Goal: Task Accomplishment & Management: Complete application form

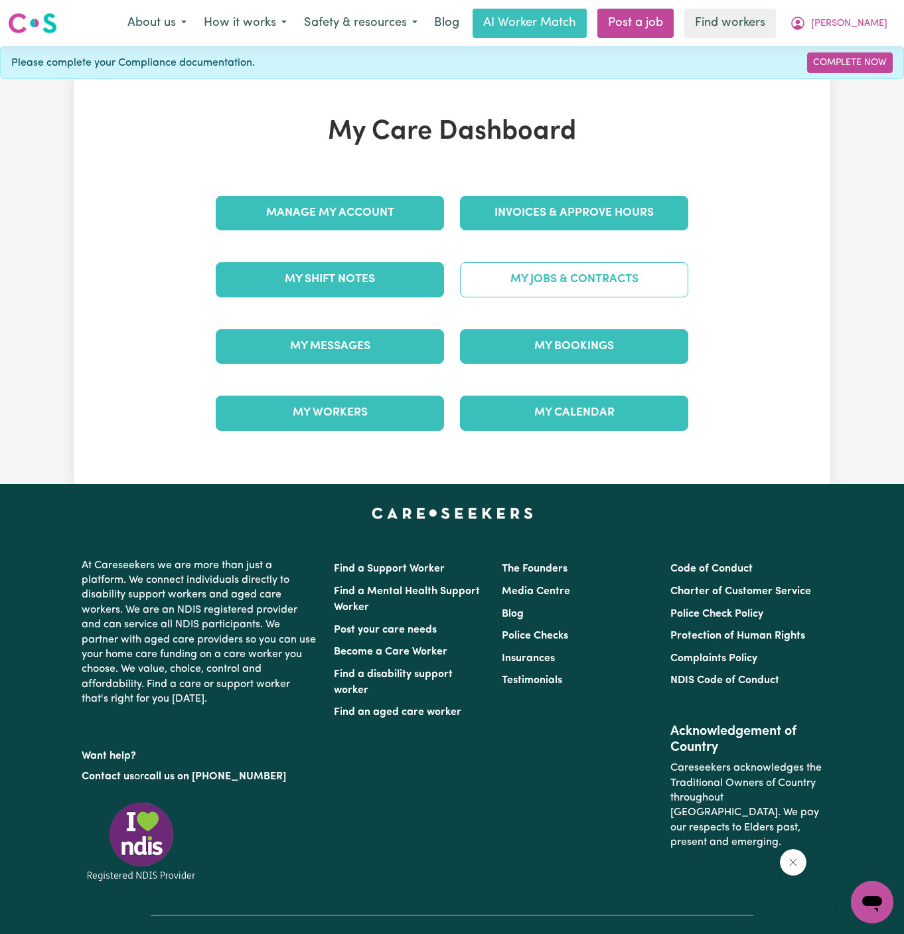
click at [603, 280] on link "My Jobs & Contracts" at bounding box center [574, 279] width 228 height 35
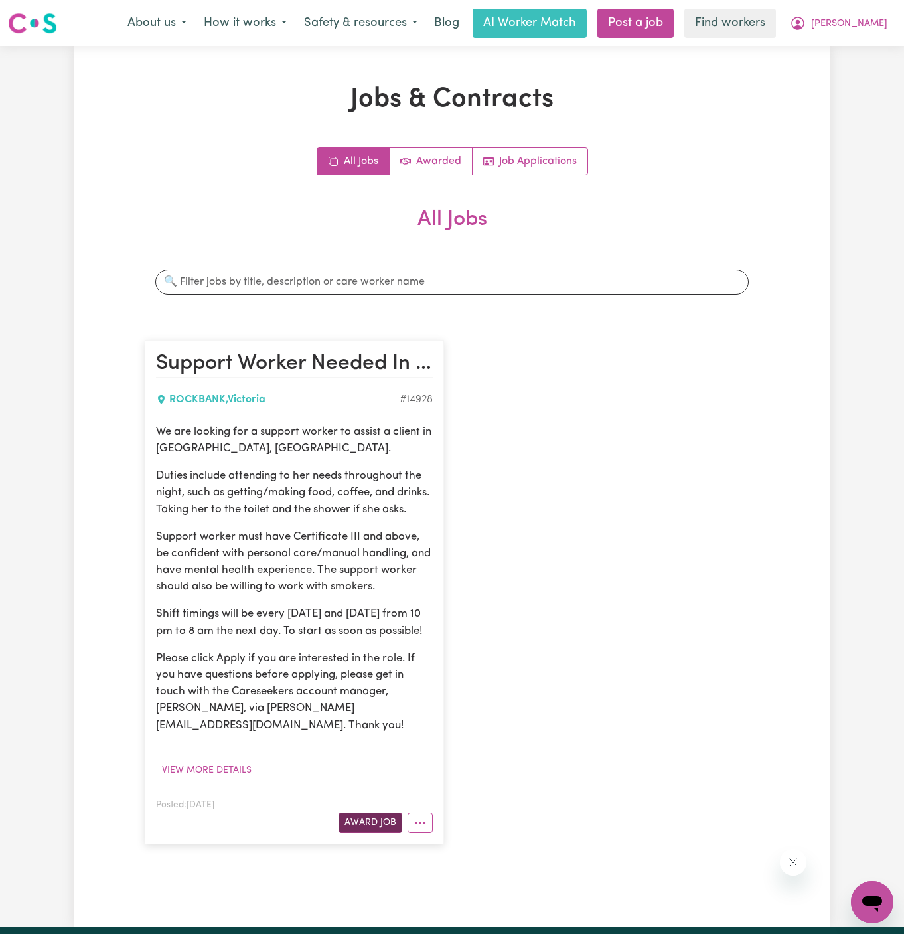
click at [381, 820] on button "Award Job" at bounding box center [371, 823] width 64 height 21
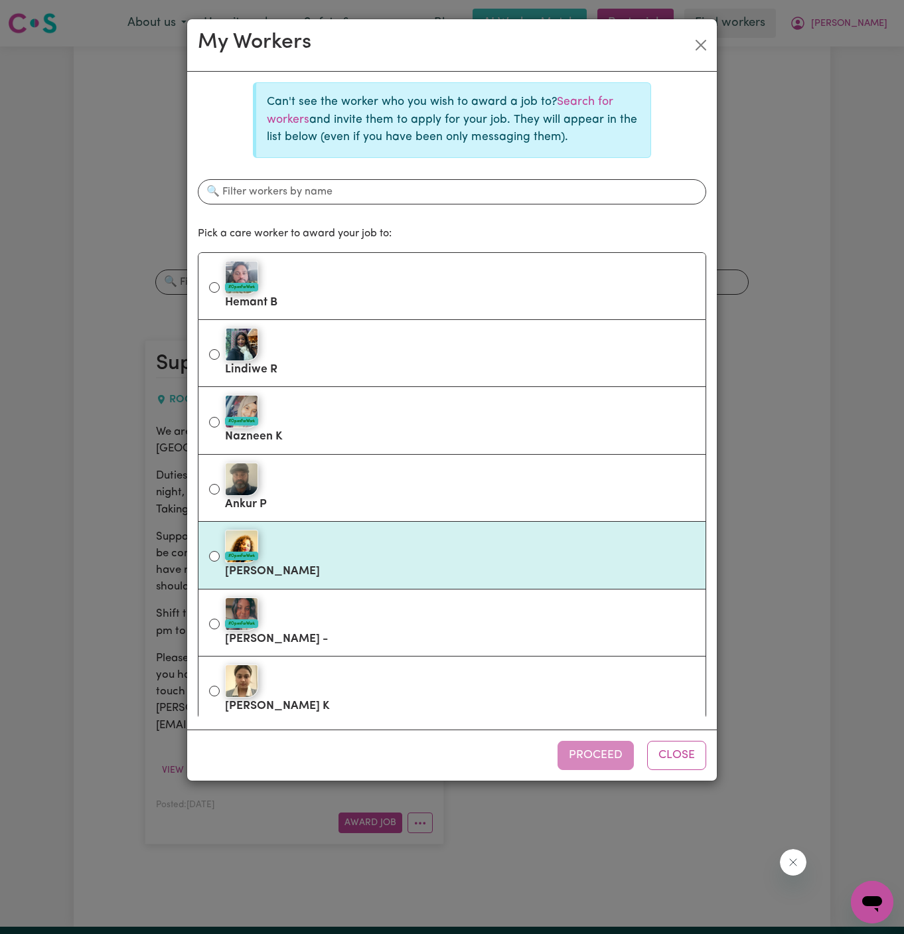
click at [513, 570] on label "#OpenForWork [PERSON_NAME]" at bounding box center [460, 555] width 470 height 56
click at [220, 562] on input "#OpenForWork [PERSON_NAME]" at bounding box center [214, 556] width 11 height 11
radio input "true"
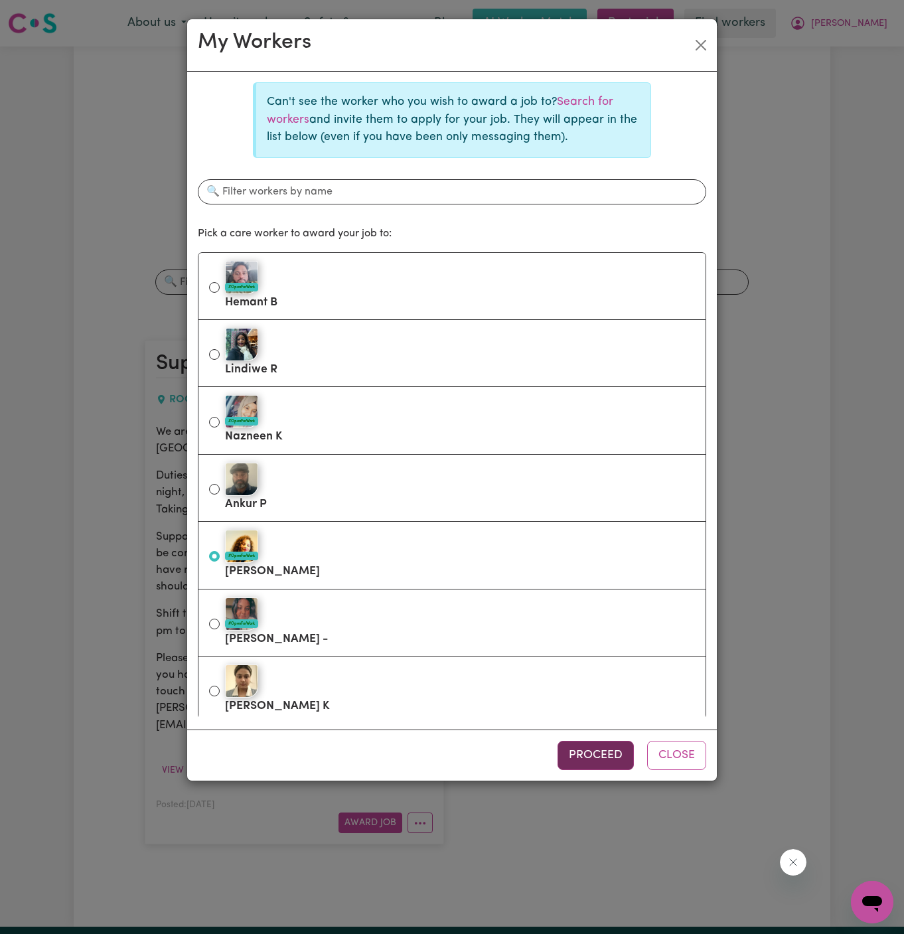
click at [594, 746] on button "Proceed" at bounding box center [596, 755] width 76 height 29
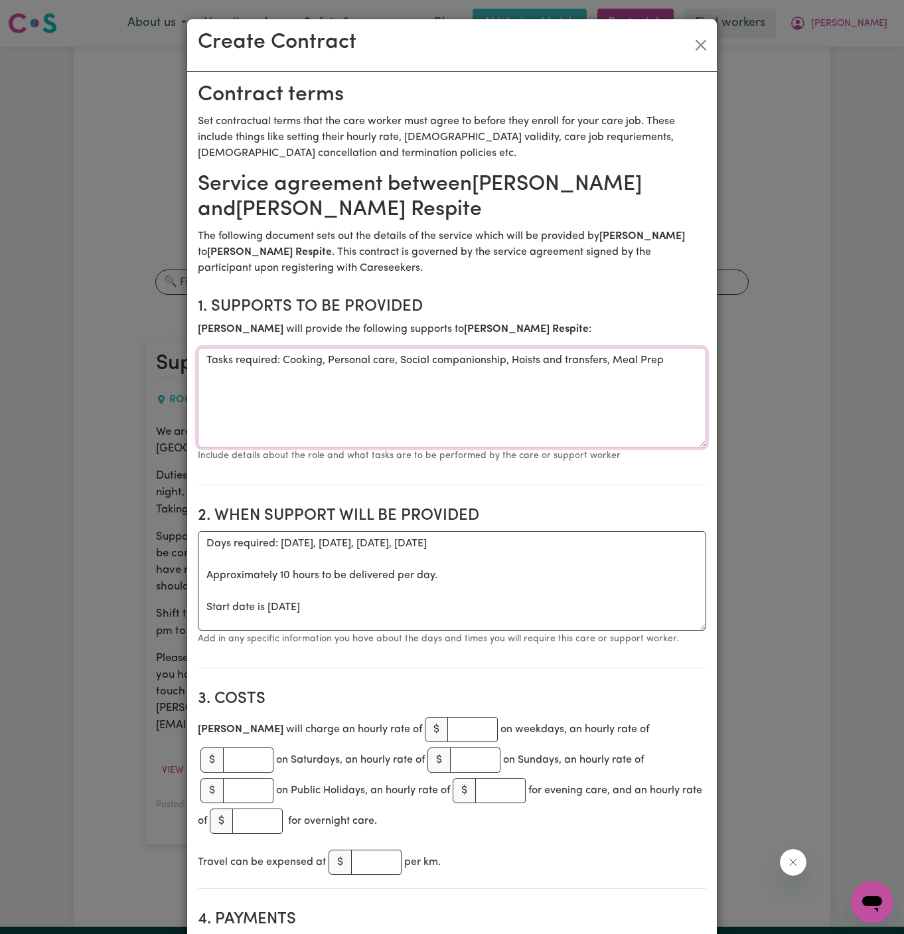
drag, startPoint x: 281, startPoint y: 364, endPoint x: 119, endPoint y: 352, distance: 162.5
click at [119, 352] on div "Create Contract Contract terms Set contractual terms that the care worker must …" at bounding box center [452, 467] width 904 height 934
type textarea "Cooking, Personal care, Social companionship, Hoists and transfers, Meal Prep"
drag, startPoint x: 266, startPoint y: 610, endPoint x: 193, endPoint y: 537, distance: 103.8
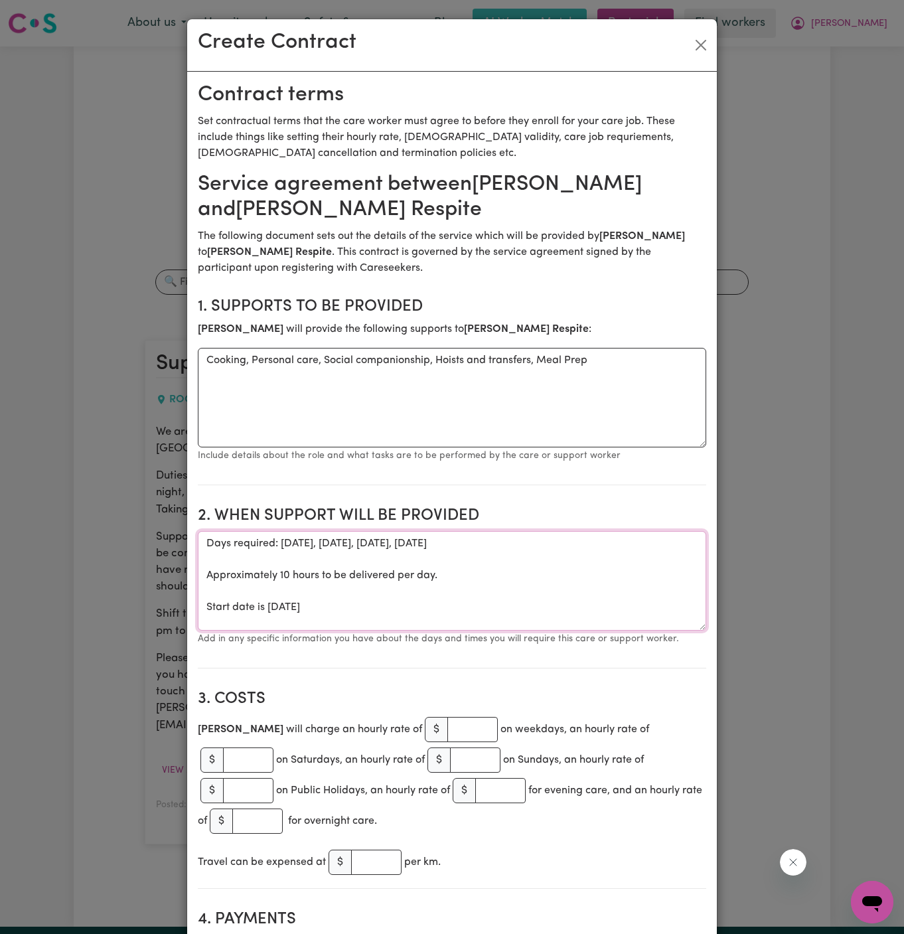
click at [293, 610] on textarea "Days required: [DATE], [DATE], [DATE], [DATE] Approximately 10 hours to be deli…" at bounding box center [452, 581] width 509 height 100
click at [264, 612] on textarea "Days required: [DATE], [DATE], [DATE], [DATE] Approximately 10 hours to be deli…" at bounding box center [452, 581] width 509 height 100
drag, startPoint x: 266, startPoint y: 604, endPoint x: 177, endPoint y: 536, distance: 112.2
click at [177, 536] on div "Create Contract Contract terms Set contractual terms that the care worker must …" at bounding box center [452, 467] width 904 height 934
click at [301, 597] on textarea "Days required: [DATE], [DATE], [DATE], [DATE] Approximately 10 hours to be deli…" at bounding box center [452, 581] width 509 height 100
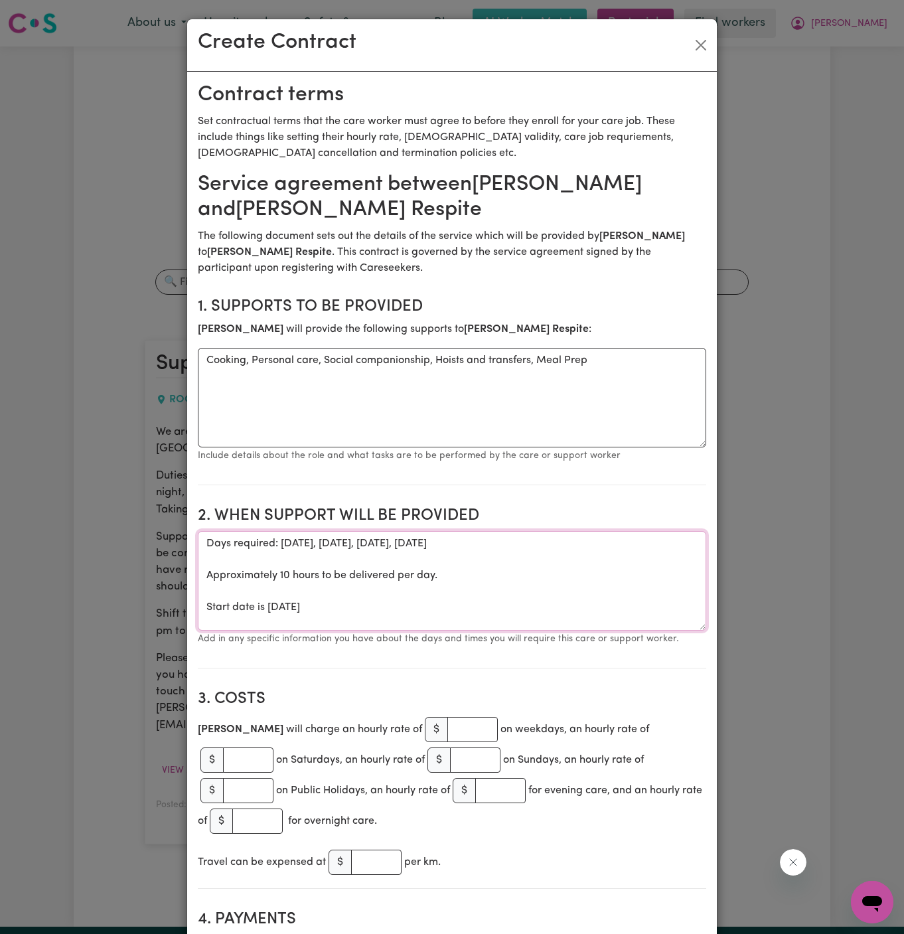
drag, startPoint x: 264, startPoint y: 610, endPoint x: 193, endPoint y: 519, distance: 114.5
drag, startPoint x: 255, startPoint y: 550, endPoint x: 398, endPoint y: 549, distance: 142.8
click at [398, 552] on textarea "ONE OFF [DATE]" at bounding box center [452, 581] width 509 height 100
click at [398, 549] on textarea "ONE OFF [DATE]" at bounding box center [452, 581] width 509 height 100
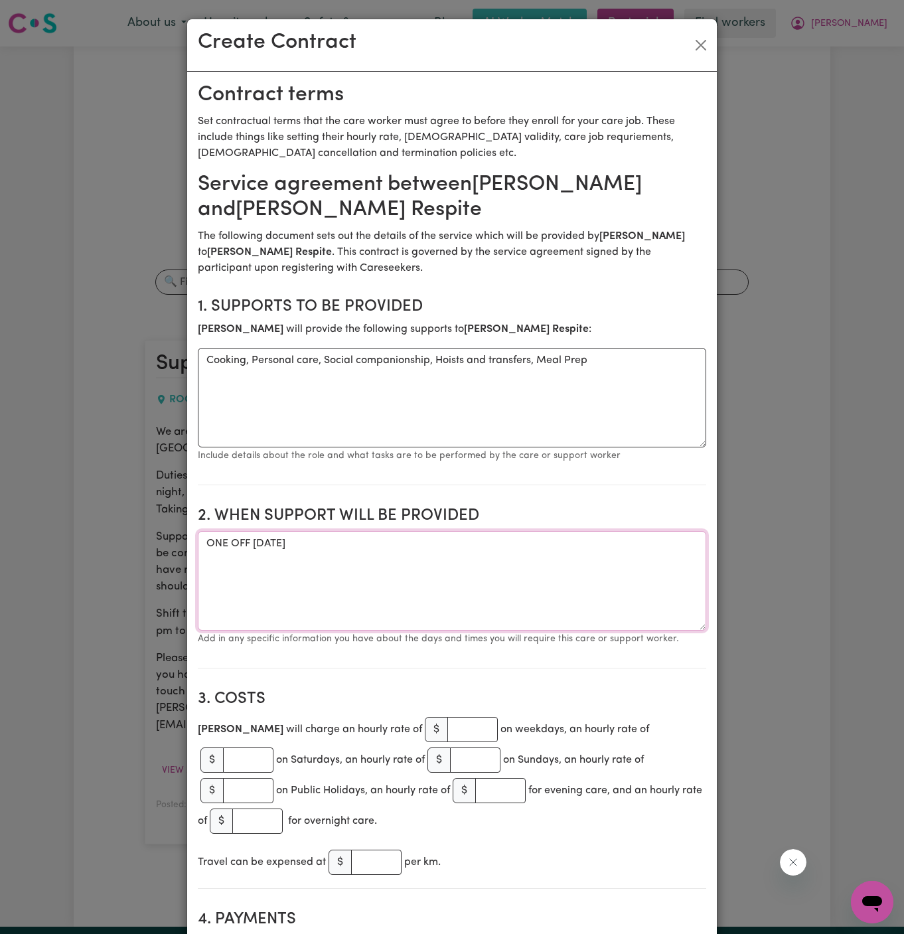
drag, startPoint x: 252, startPoint y: 541, endPoint x: 429, endPoint y: 551, distance: 177.6
click at [429, 551] on textarea "ONE OFF [DATE]" at bounding box center [452, 581] width 509 height 100
paste textarea "[DATE] from 10pm until 10am on [DATE]."
click at [402, 545] on textarea "ONE OFF [DATE] from 10pm until 10am on [DATE]." at bounding box center [452, 581] width 509 height 100
click at [499, 547] on textarea "ONE OFF [DATE] from 10pm until 8am on [DATE]." at bounding box center [452, 581] width 509 height 100
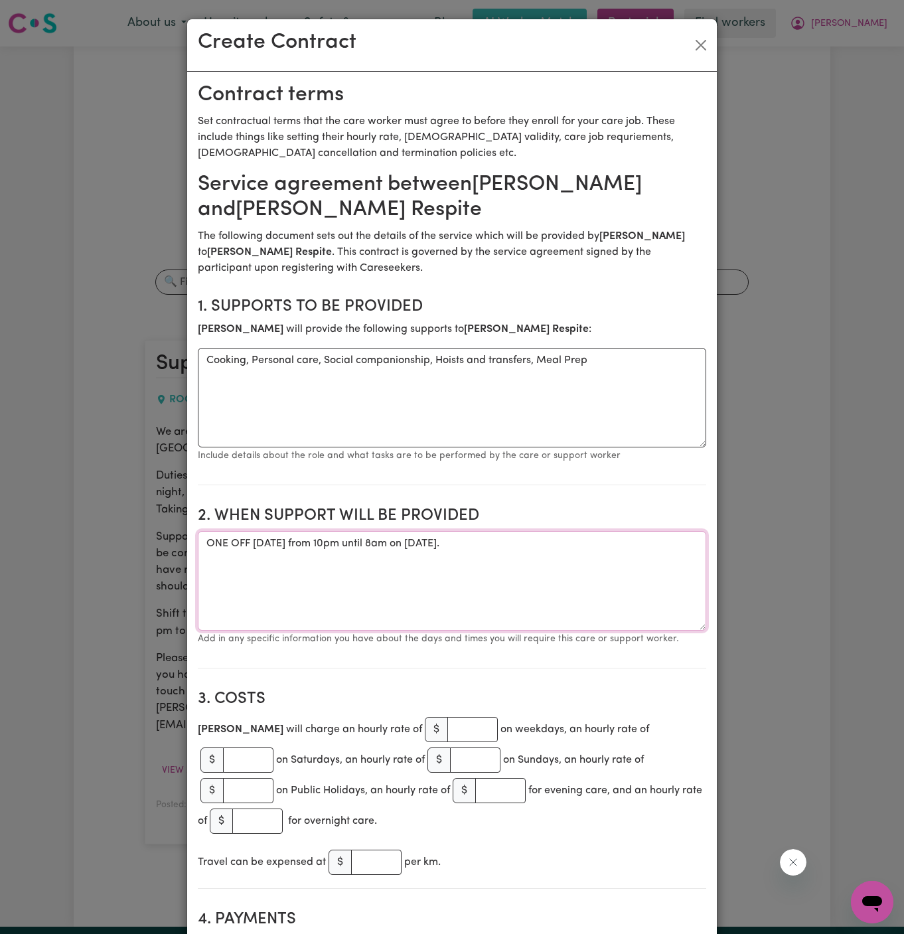
click at [345, 543] on textarea "ONE OFF [DATE] from 10pm until 8am on [DATE]." at bounding box center [452, 581] width 509 height 100
click at [313, 543] on textarea "ONE OFF [DATE] from 10 pm until 8am on [DATE]." at bounding box center [452, 581] width 509 height 100
click at [460, 547] on textarea "ONE OFF [DATE], [DATE] from 10 pm until 8am on [DATE]." at bounding box center [452, 581] width 509 height 100
click at [495, 557] on textarea "ONE OFF [DATE], [DATE] from 10 pm until 8 am on [DATE]." at bounding box center [452, 581] width 509 height 100
click at [539, 555] on textarea "ONE OFF [DATE], [DATE] from 10 pm until 8 am on [DATE]." at bounding box center [452, 581] width 509 height 100
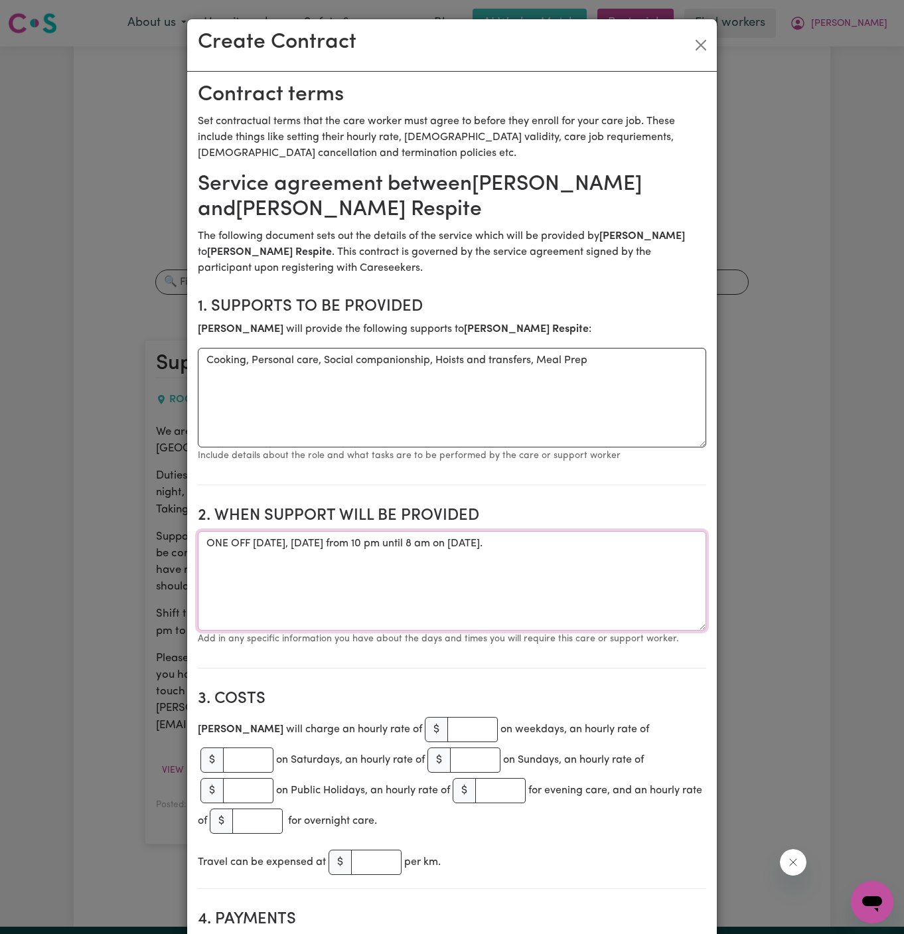
click at [599, 545] on textarea "ONE OFF [DATE], [DATE] from 10 pm until 8 am on [DATE]." at bounding box center [452, 581] width 509 height 100
type textarea "ONE OFF [DATE], [DATE] from 10 pm until 8 am on [DATE]"
click at [448, 730] on input "number" at bounding box center [473, 729] width 50 height 25
type input "43"
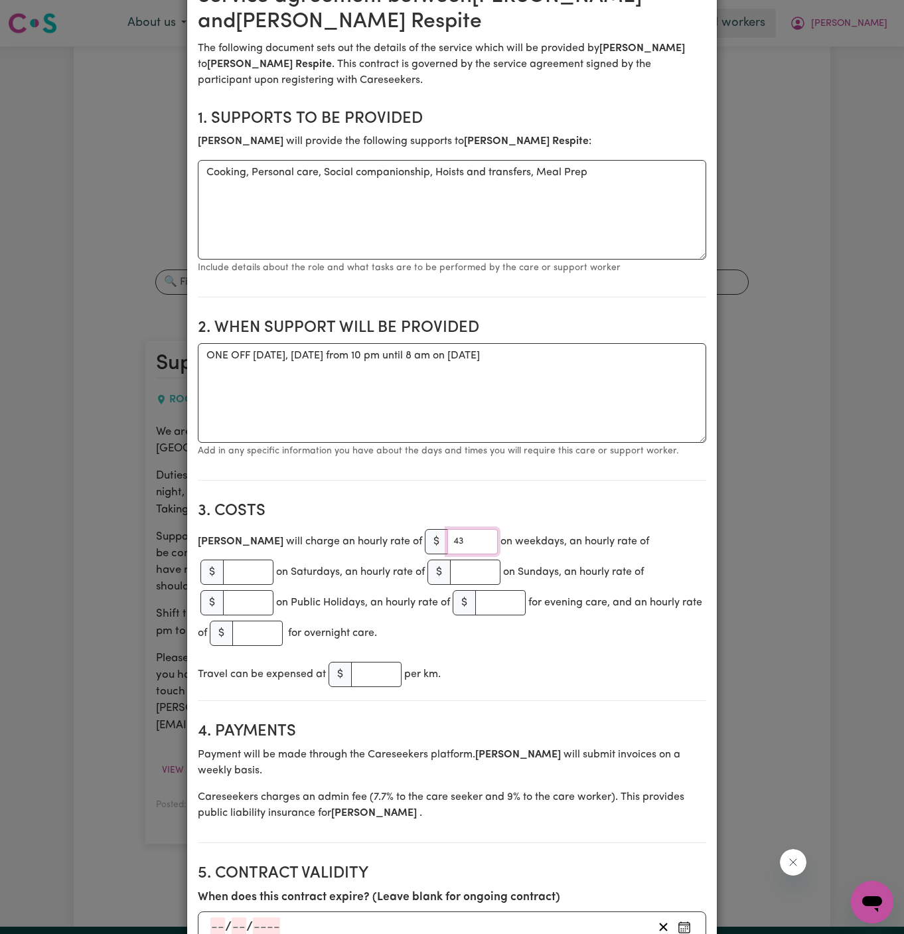
scroll to position [206, 0]
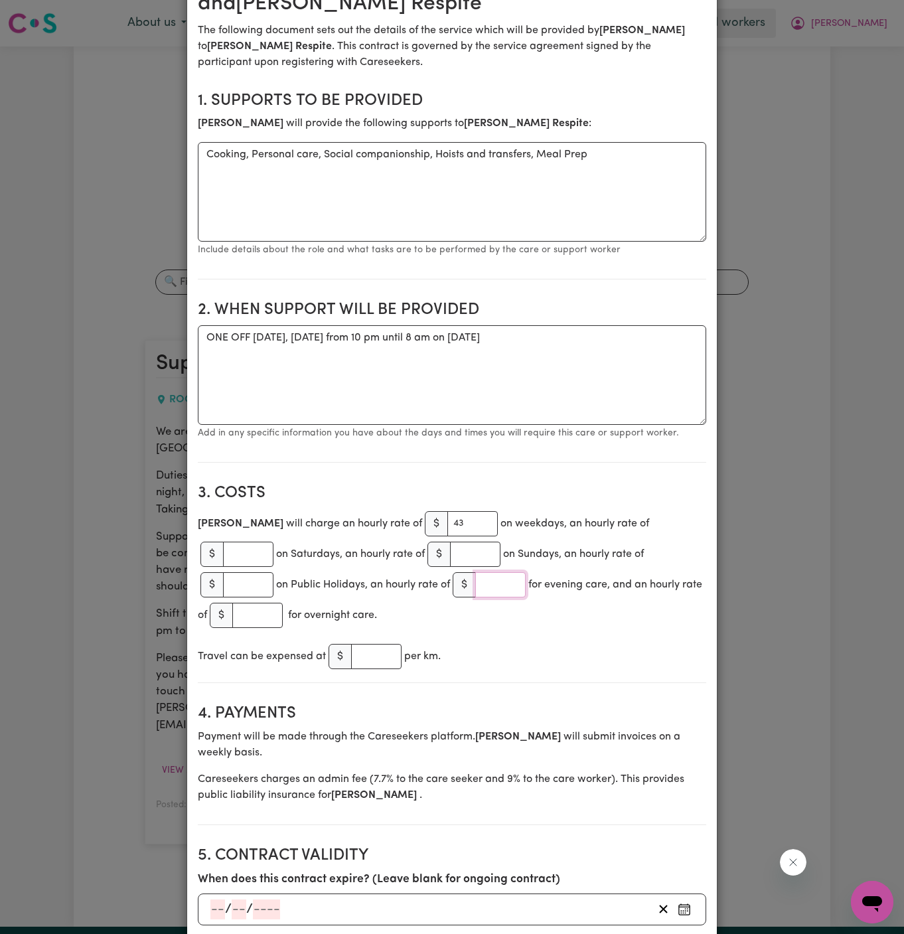
click at [496, 587] on input "number" at bounding box center [500, 584] width 50 height 25
type input "46"
click at [578, 627] on div "[PERSON_NAME] will charge an hourly rate of $ 43 on weekdays, an hourly rate of…" at bounding box center [452, 570] width 509 height 122
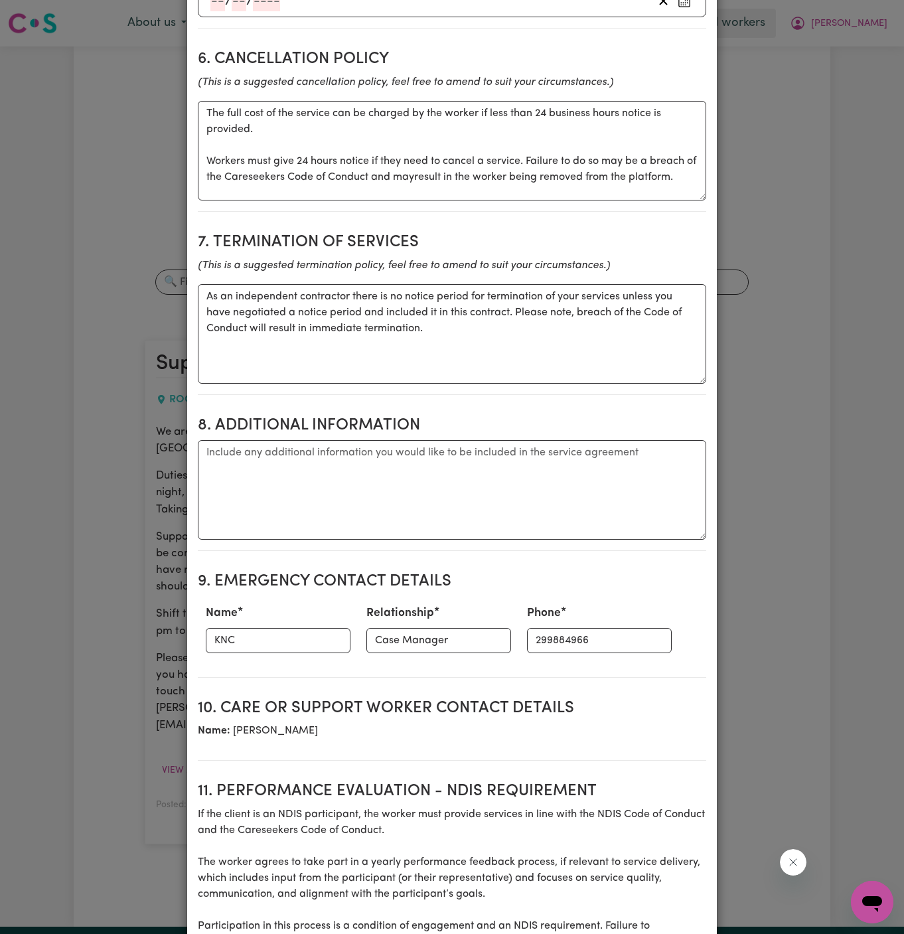
scroll to position [1116, 0]
click at [443, 494] on textarea "Additional information" at bounding box center [452, 489] width 509 height 100
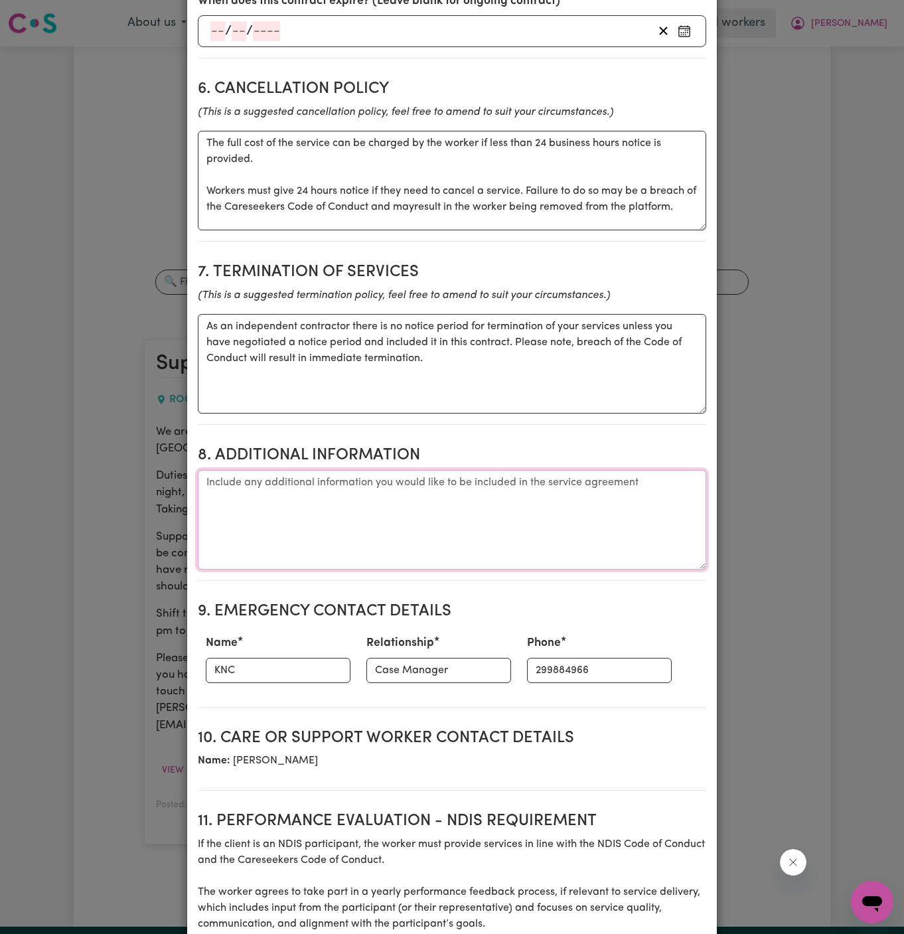
scroll to position [1120, 0]
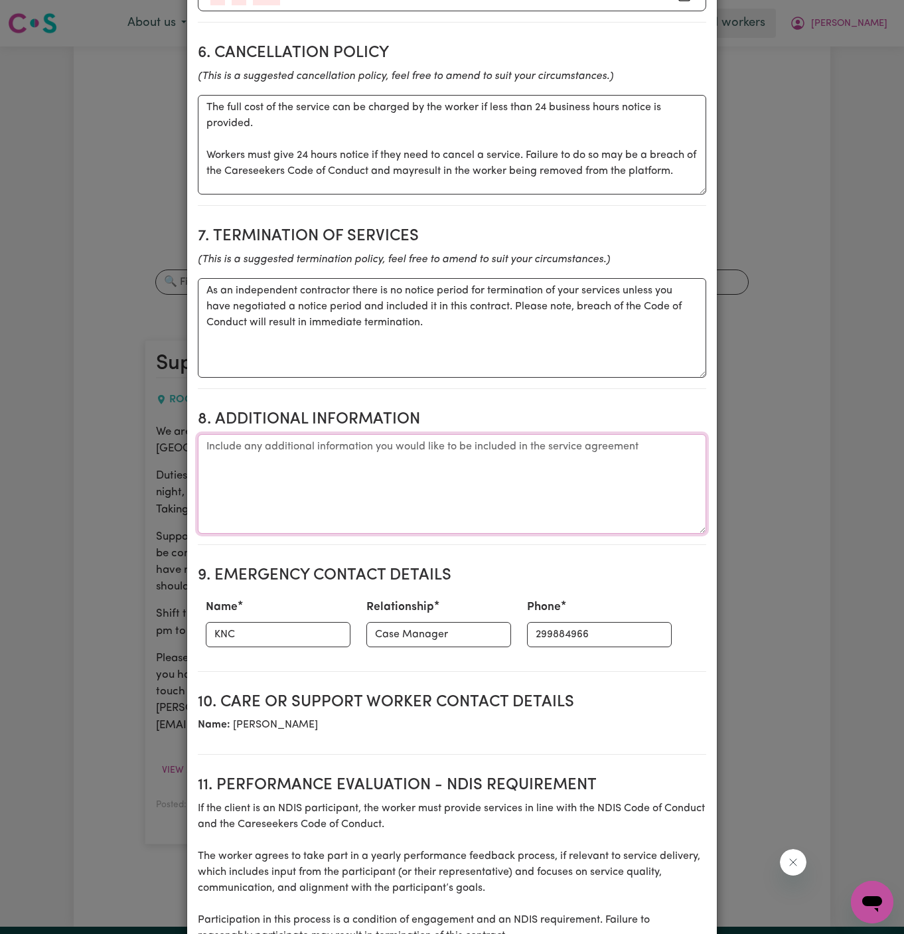
click at [333, 467] on textarea "Additional information" at bounding box center [452, 484] width 509 height 100
paste textarea "8 Ademmore, [GEOGRAPHIC_DATA]"
click at [345, 439] on textarea "Client's Address: [STREET_ADDRESS]" at bounding box center [452, 484] width 509 height 100
click at [413, 452] on textarea "Client's Address: [STREET_ADDRESS]" at bounding box center [452, 484] width 509 height 100
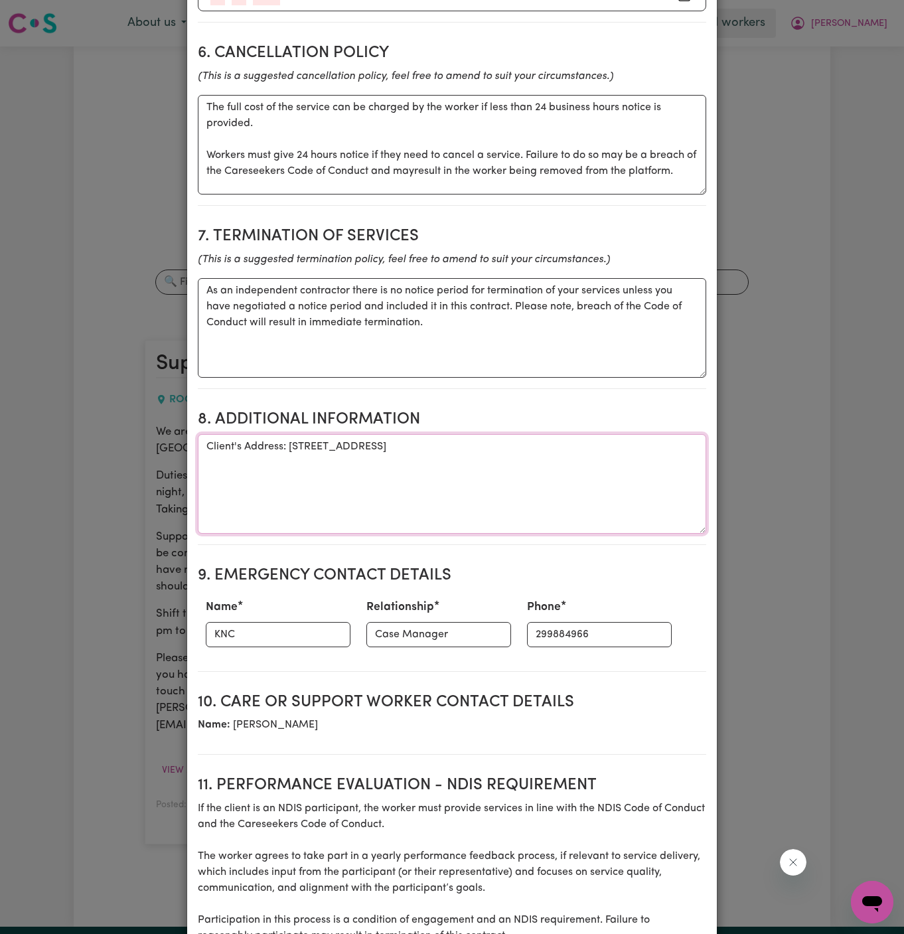
click at [424, 446] on textarea "Client's Address: [STREET_ADDRESS]" at bounding box center [452, 484] width 509 height 100
click at [315, 477] on textarea "Client's Address: [STREET_ADDRESS]" at bounding box center [452, 484] width 509 height 100
click at [327, 450] on textarea "Client's Address: [STREET_ADDRESS]" at bounding box center [452, 484] width 509 height 100
drag, startPoint x: 428, startPoint y: 434, endPoint x: 323, endPoint y: 436, distance: 104.3
click at [323, 436] on textarea "Client's Address: [STREET_ADDRESS]" at bounding box center [452, 484] width 509 height 100
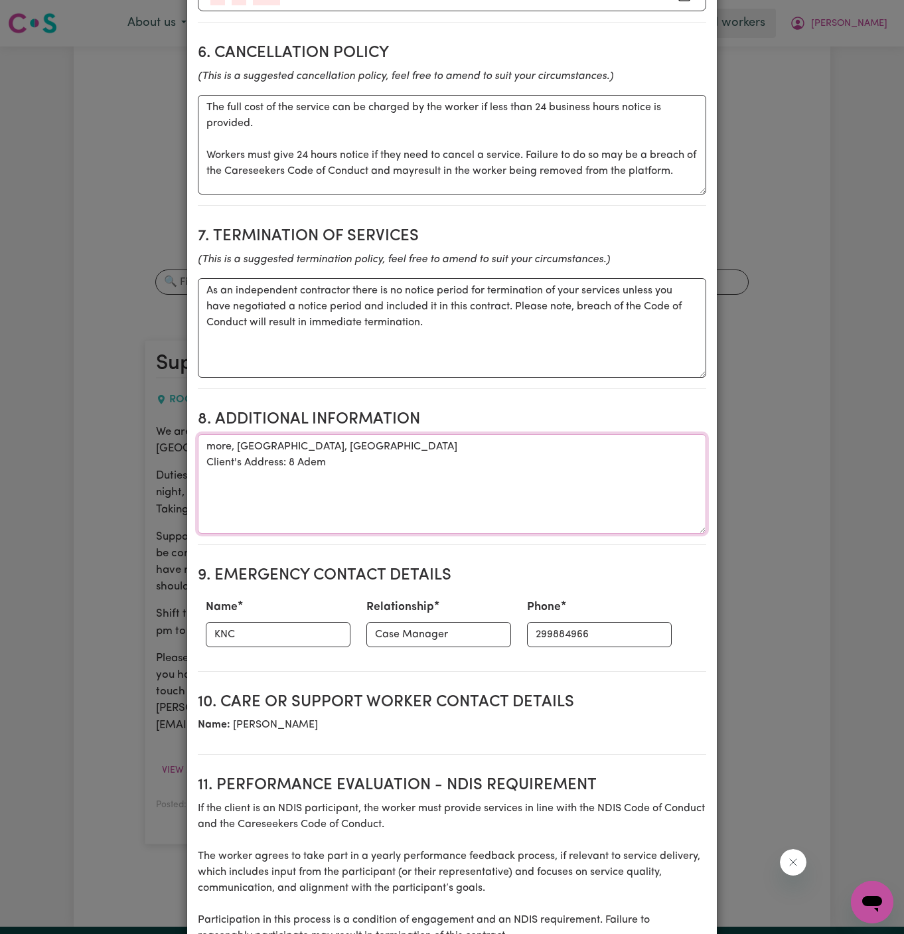
click at [427, 456] on textarea "Client's Address: [STREET_ADDRESS]" at bounding box center [452, 484] width 509 height 100
click at [427, 456] on textarea "more, [GEOGRAPHIC_DATA], [GEOGRAPHIC_DATA] Client's Address: 8 Adem" at bounding box center [452, 484] width 509 height 100
click at [420, 450] on textarea "Client's Address: [STREET_ADDRESS]" at bounding box center [452, 484] width 509 height 100
drag, startPoint x: 426, startPoint y: 450, endPoint x: 288, endPoint y: 447, distance: 138.1
click at [288, 447] on textarea "Client's Address: [STREET_ADDRESS]" at bounding box center [452, 484] width 509 height 100
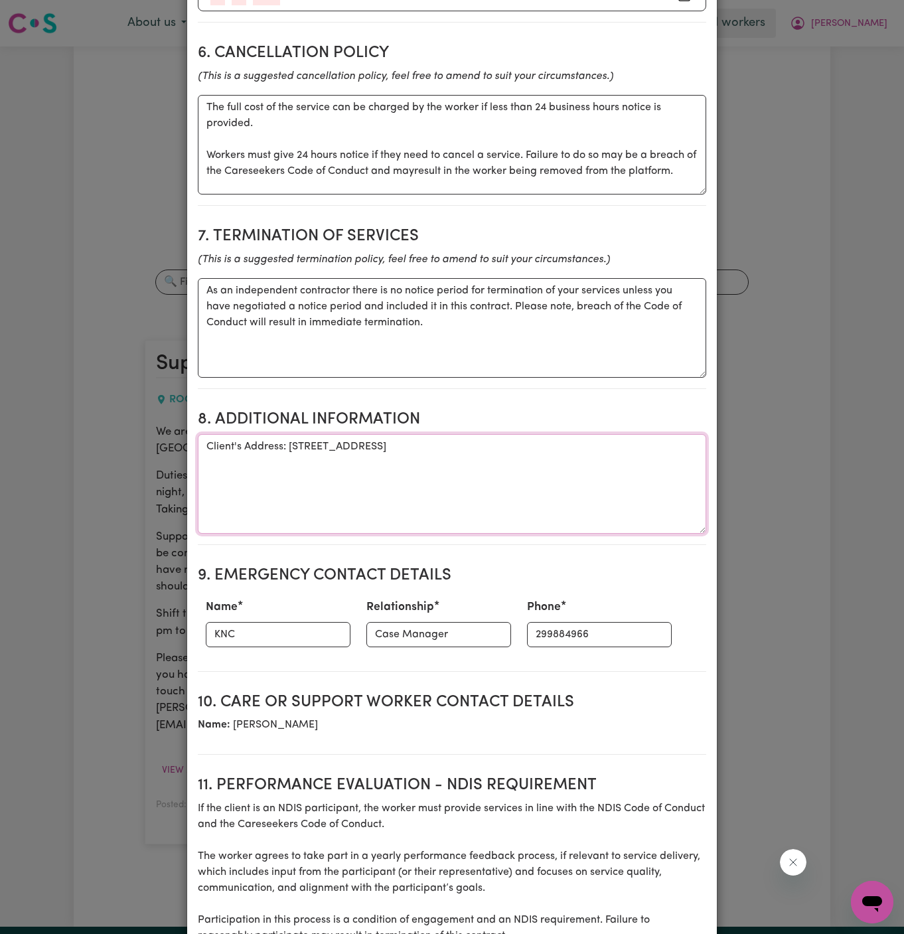
click at [337, 439] on textarea "Client's Address: [STREET_ADDRESS]" at bounding box center [452, 484] width 509 height 100
click at [326, 444] on textarea "Client's Address: [STREET_ADDRESS]" at bounding box center [452, 484] width 509 height 100
click at [404, 501] on textarea "Client's Address: [STREET_ADDRESS]" at bounding box center [452, 484] width 509 height 100
click at [473, 486] on textarea "Client's Address: [STREET_ADDRESS]" at bounding box center [452, 484] width 509 height 100
click at [388, 447] on textarea "Client's Address: [STREET_ADDRESS]" at bounding box center [452, 484] width 509 height 100
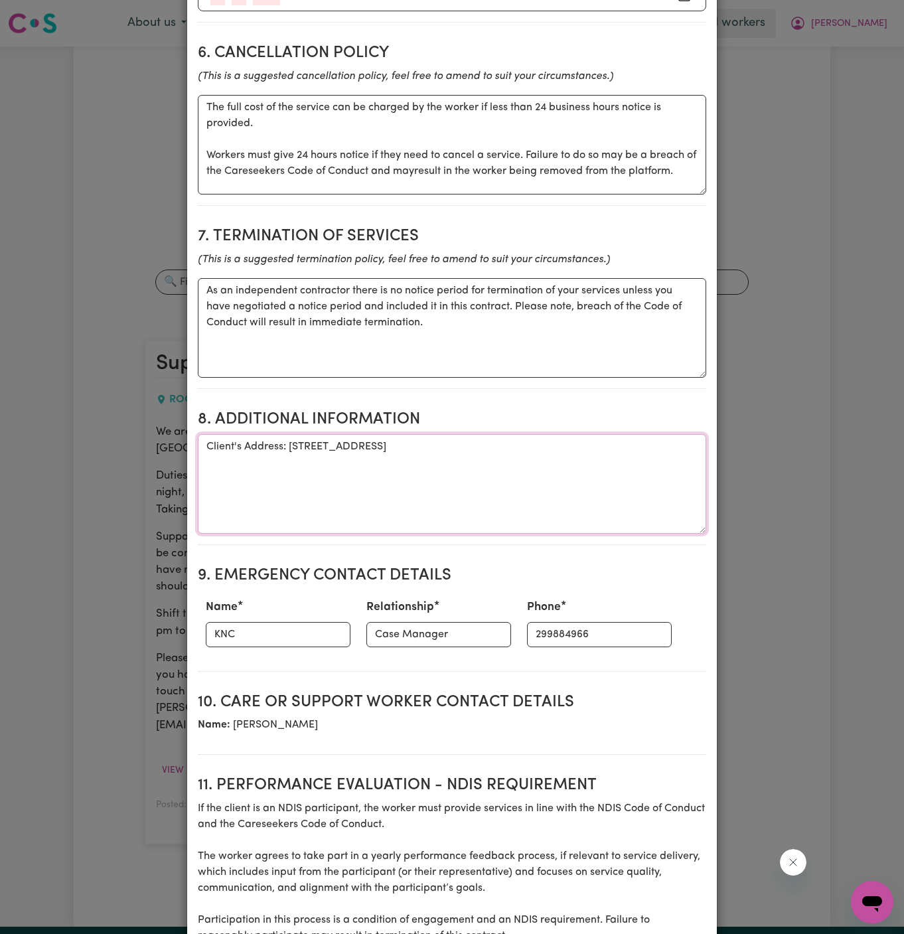
click at [452, 443] on textarea "Client's Address: [STREET_ADDRESS]" at bounding box center [452, 484] width 509 height 100
type textarea "Client's Address: [STREET_ADDRESS]"
click at [297, 624] on input "KNC" at bounding box center [278, 634] width 145 height 25
click at [501, 474] on textarea "Client's Address: [STREET_ADDRESS]" at bounding box center [452, 484] width 509 height 100
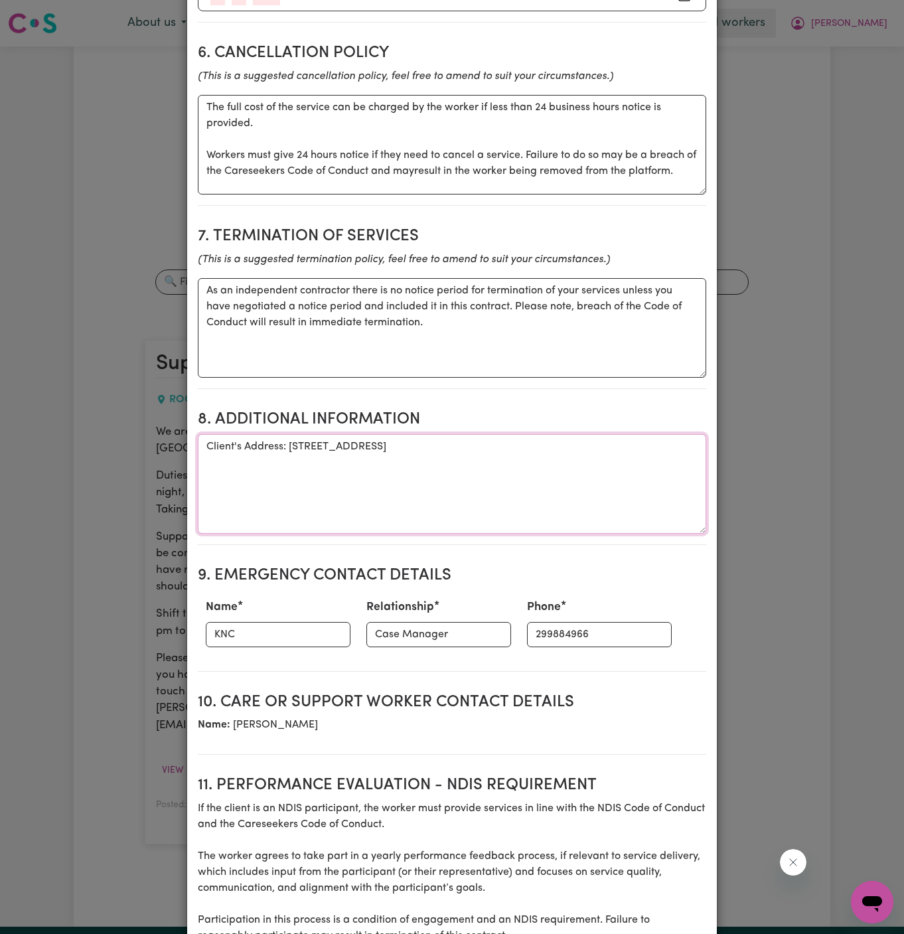
click at [517, 439] on textarea "Client's Address: [STREET_ADDRESS]" at bounding box center [452, 484] width 509 height 100
click at [309, 622] on input "KNC" at bounding box center [278, 634] width 145 height 25
click at [501, 466] on textarea "Client's Address: [STREET_ADDRESS]" at bounding box center [452, 484] width 509 height 100
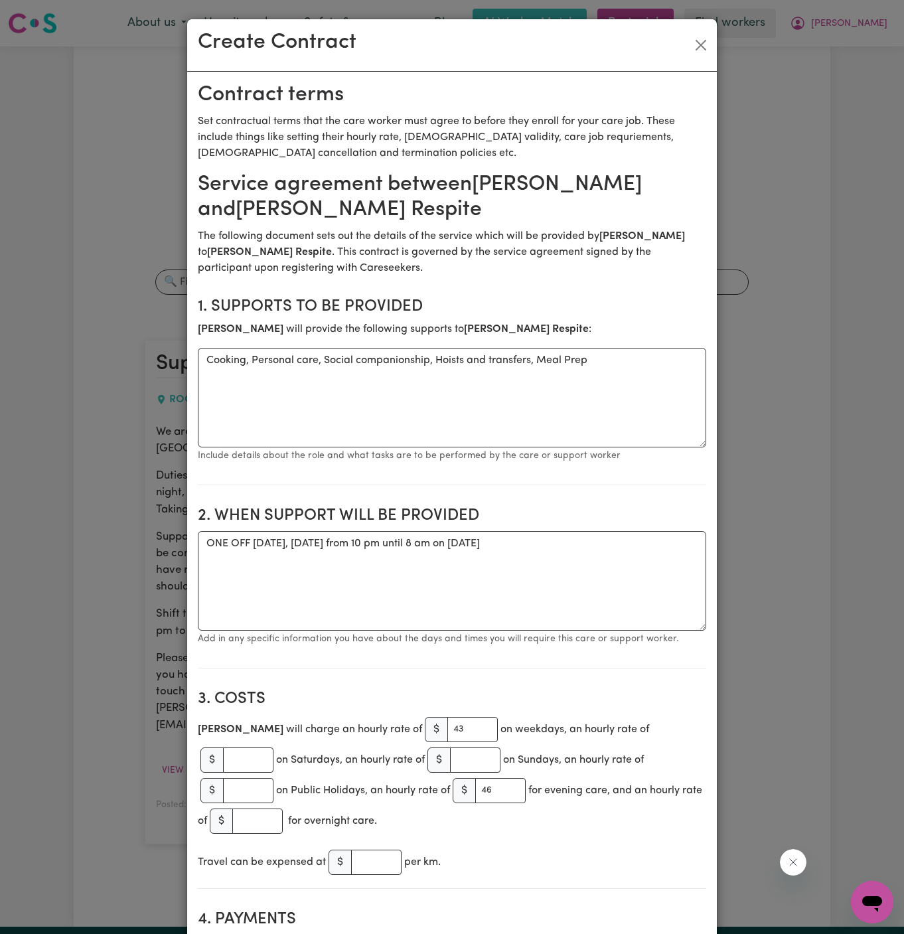
scroll to position [128, 0]
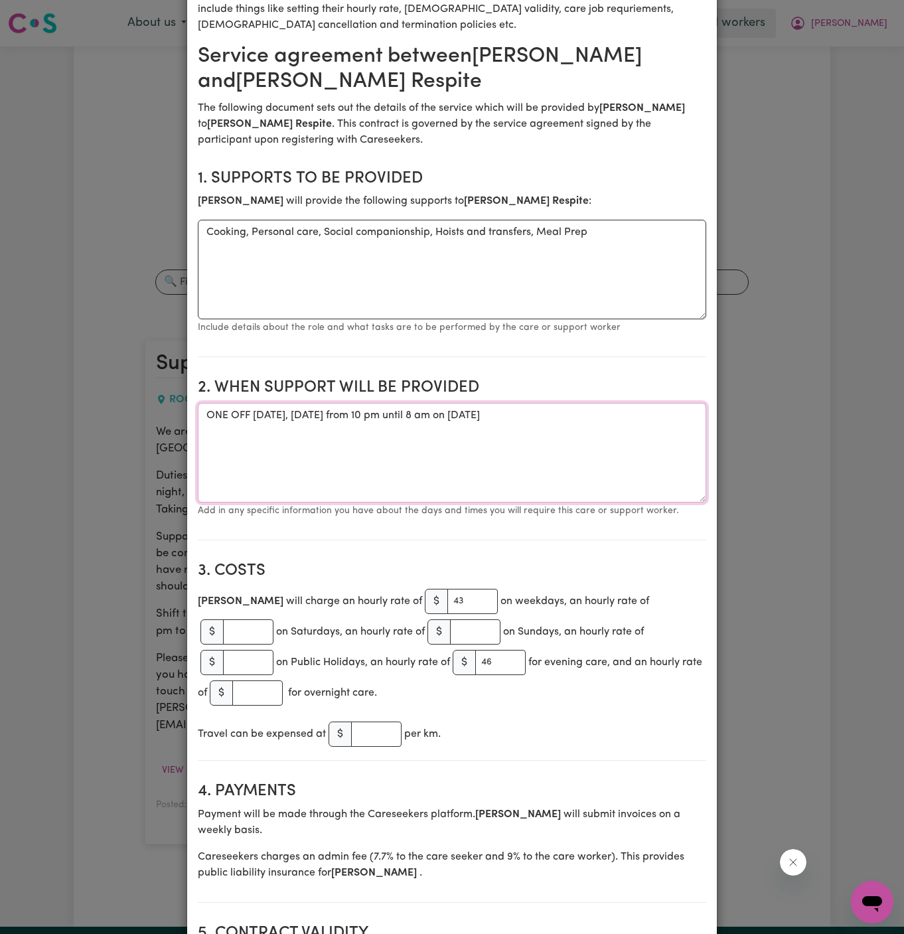
click at [525, 417] on textarea "ONE OFF [DATE], [DATE] from 10 pm until 8 am on [DATE]" at bounding box center [452, 453] width 509 height 100
click at [580, 422] on textarea "ONE OFF [DATE], [DATE] from 10 pm until 8 am on [DATE]" at bounding box center [452, 453] width 509 height 100
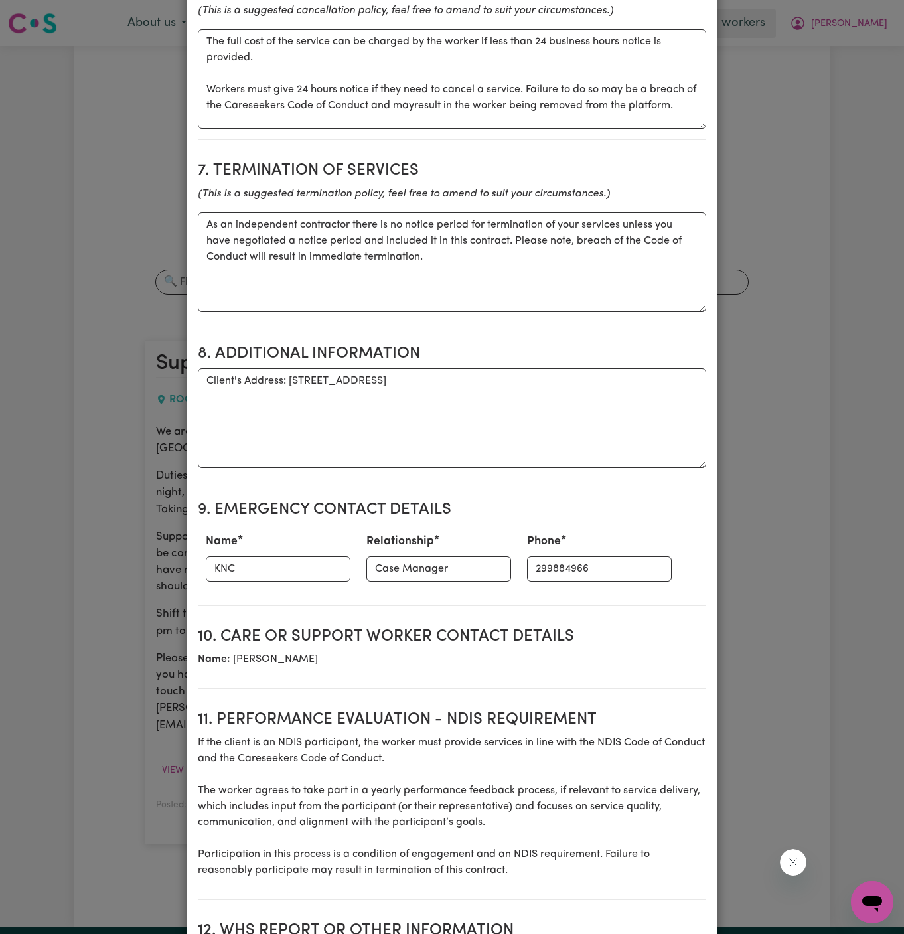
scroll to position [1187, 0]
click at [294, 562] on input "KNC" at bounding box center [278, 567] width 145 height 25
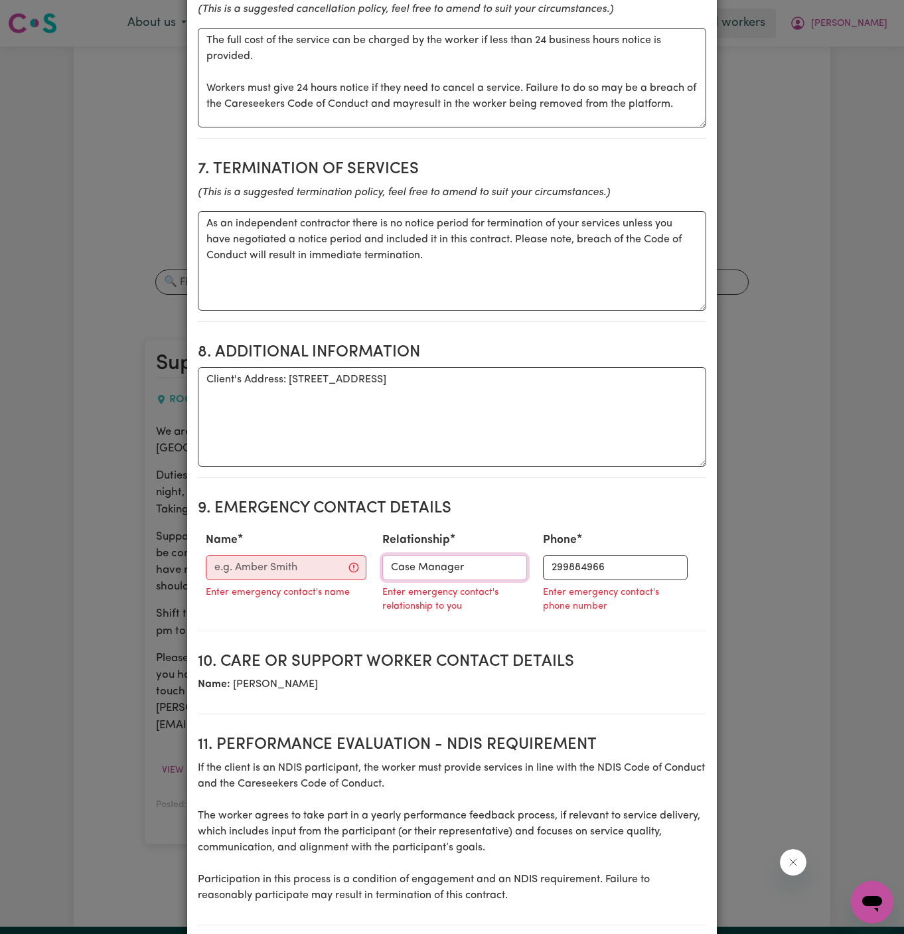
click at [410, 569] on input "Case Manager" at bounding box center [454, 567] width 145 height 25
click at [555, 563] on input "299884966" at bounding box center [626, 567] width 143 height 25
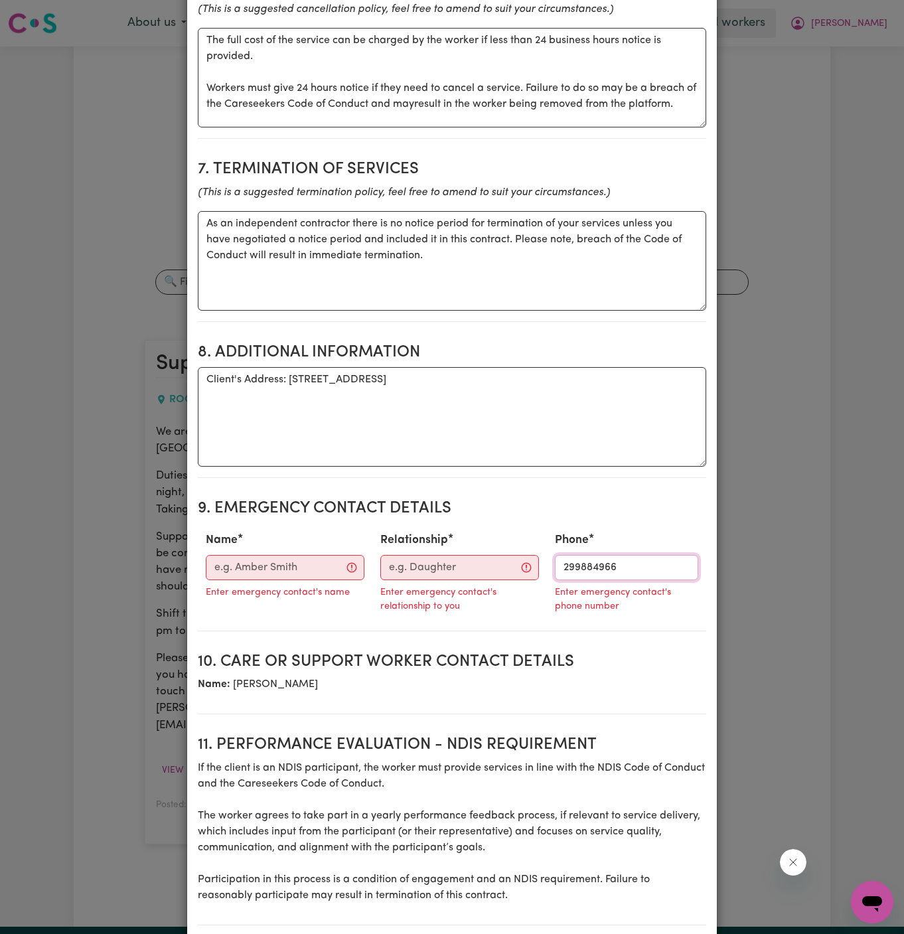
click at [555, 563] on input "299884966" at bounding box center [626, 567] width 143 height 25
click at [382, 393] on textarea "Client's Address: [STREET_ADDRESS]" at bounding box center [452, 417] width 509 height 100
click at [265, 557] on input "Name" at bounding box center [282, 567] width 153 height 25
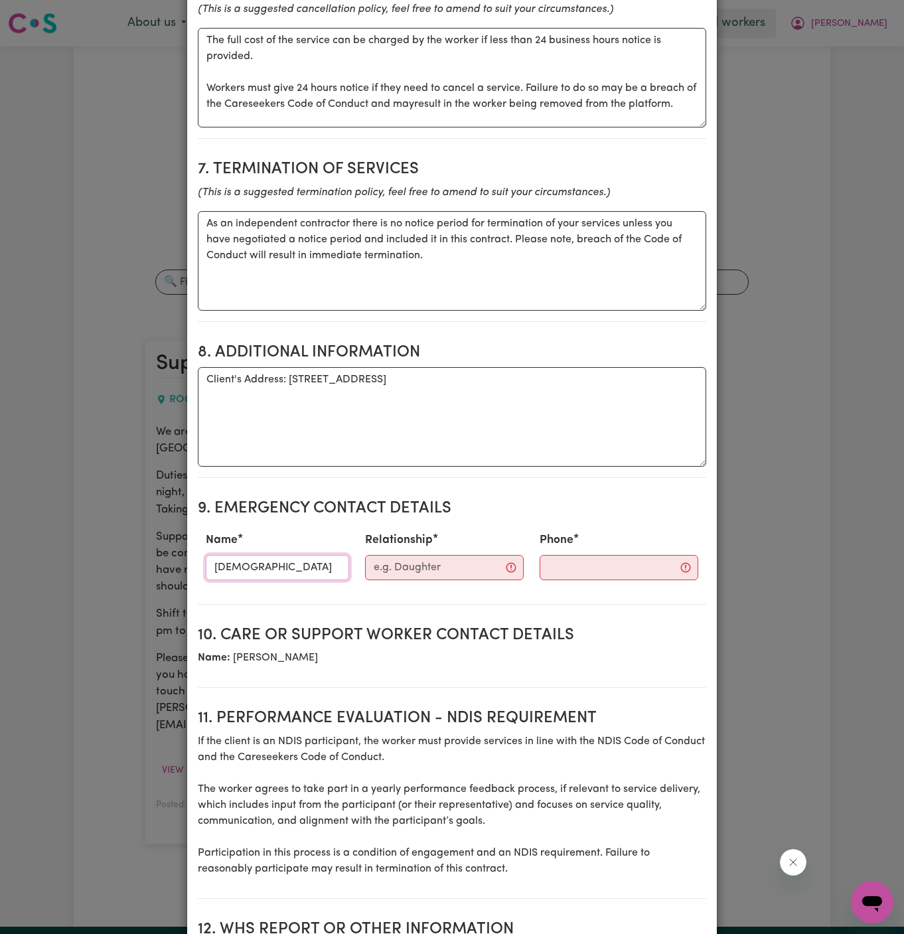
type input "[DEMOGRAPHIC_DATA]"
click at [377, 566] on input "Relationship" at bounding box center [444, 567] width 159 height 25
click at [445, 558] on input "U" at bounding box center [439, 567] width 145 height 25
paste input "nity Respite"
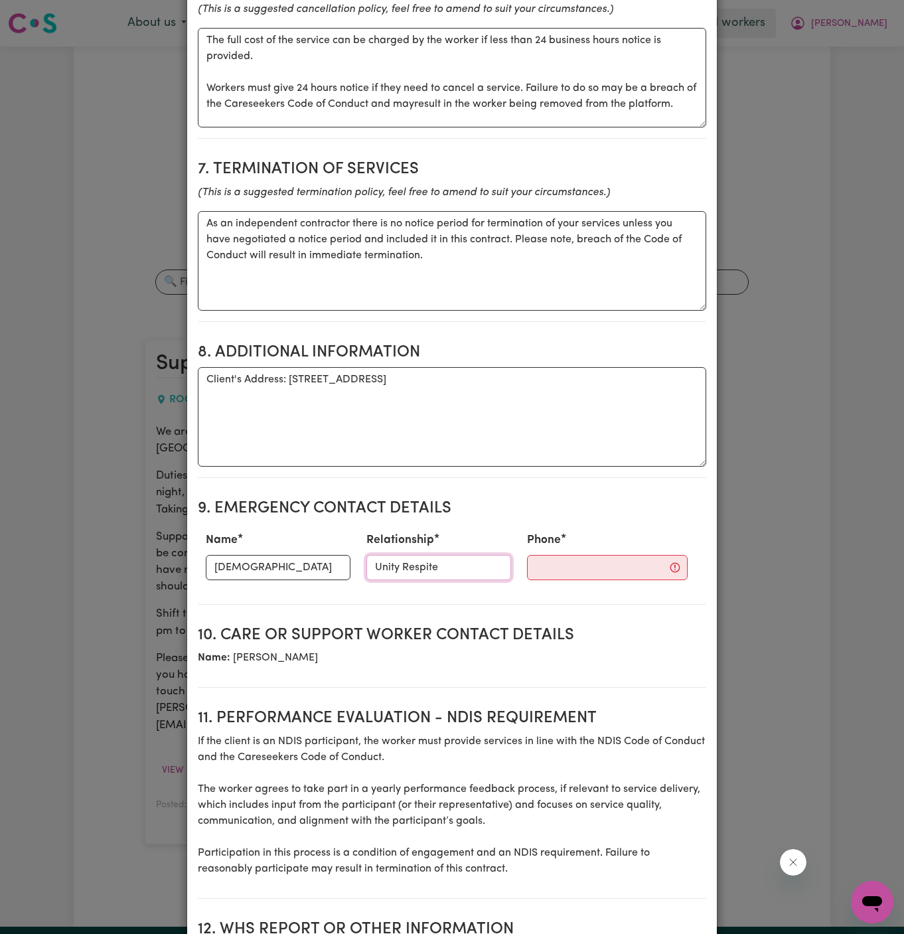
type input "Unity Respite"
click at [555, 558] on input "Phone" at bounding box center [607, 567] width 161 height 25
click at [543, 569] on input "Phone" at bounding box center [607, 567] width 161 height 25
paste input "61 460 838 523"
type input "61 460 838 523"
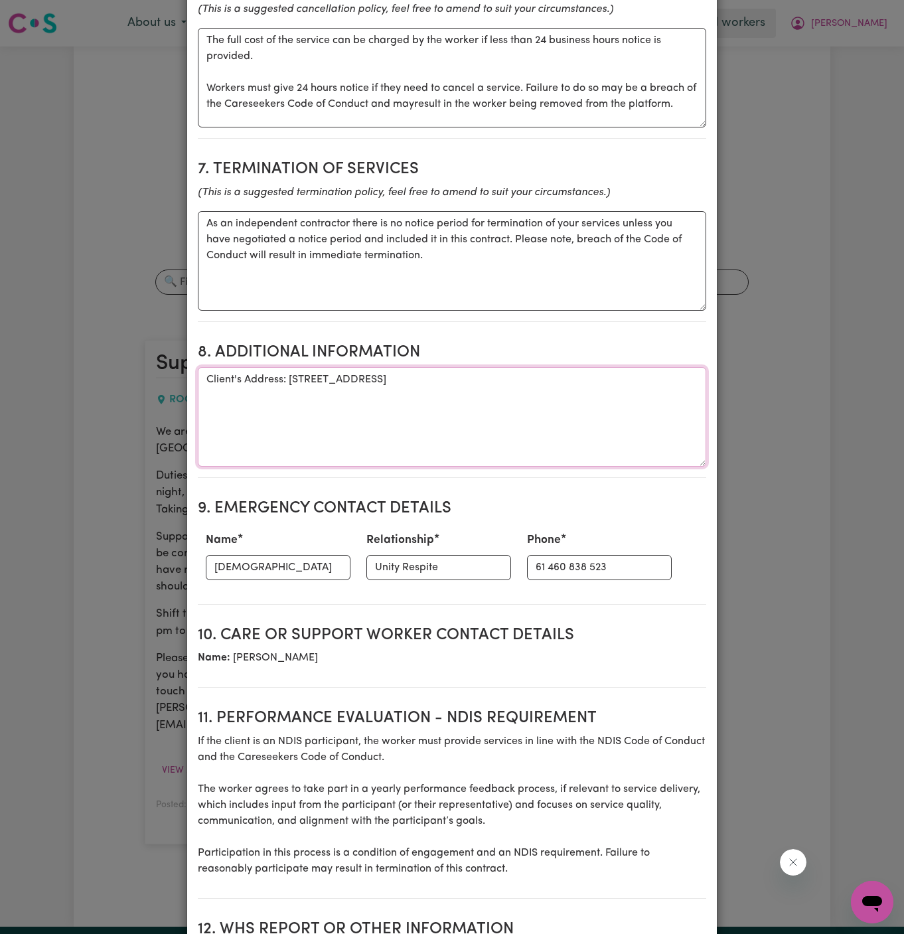
click at [531, 460] on textarea "Client's Address: [STREET_ADDRESS]" at bounding box center [452, 417] width 509 height 100
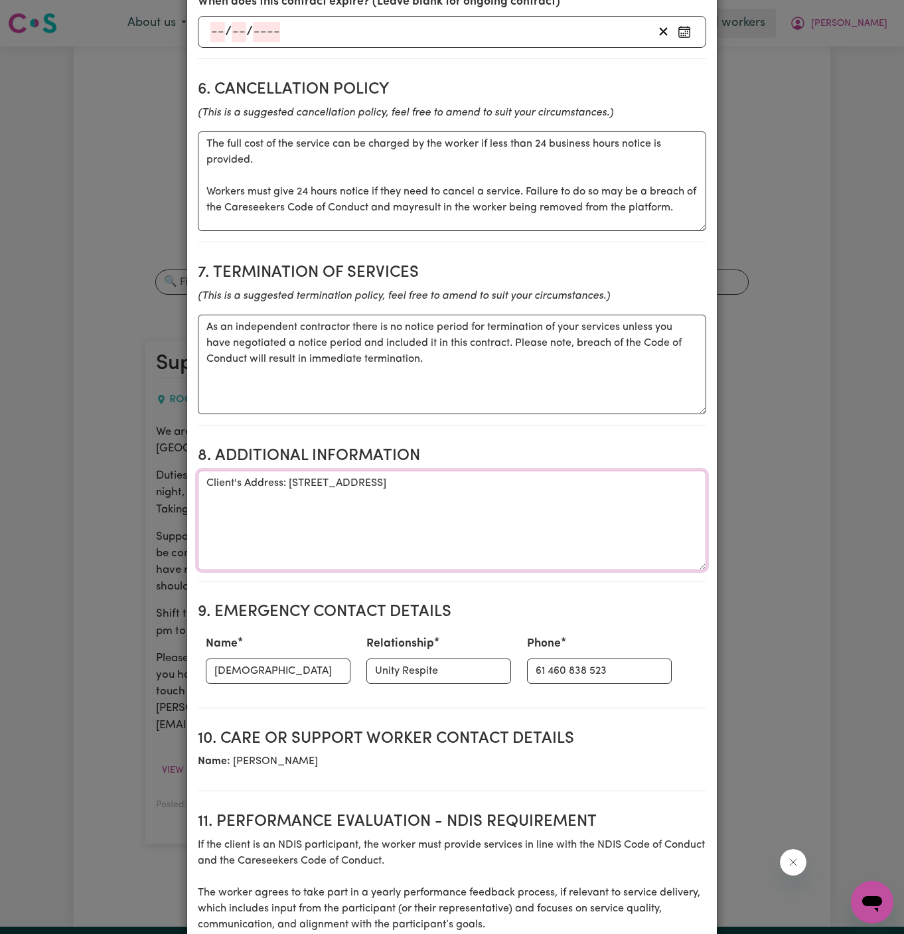
scroll to position [1409, 0]
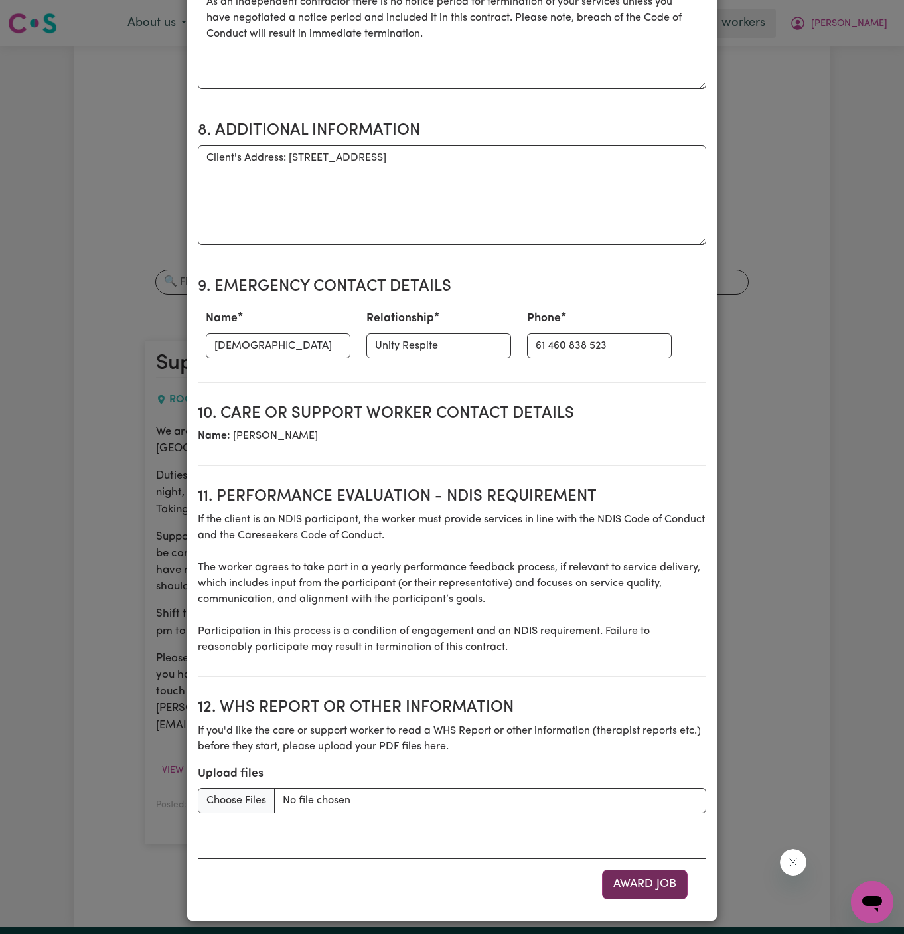
click at [641, 873] on button "Award Job" at bounding box center [645, 884] width 86 height 29
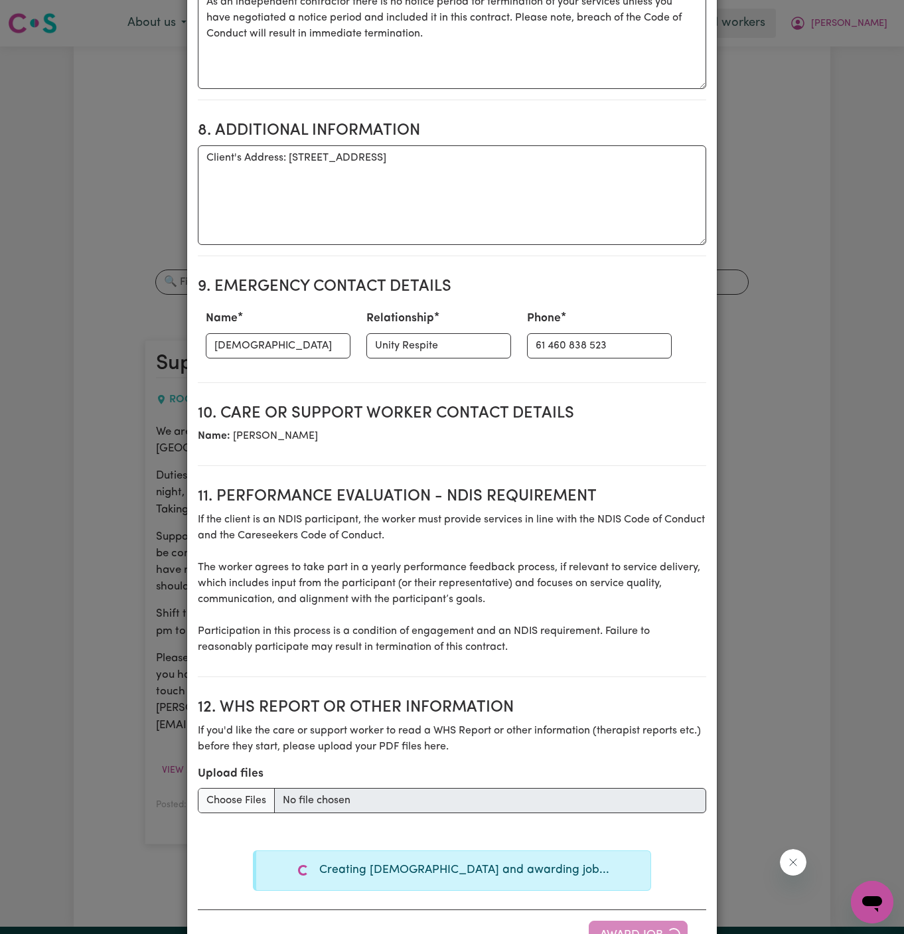
type textarea "Tasks required: Cooking, Personal care, Social companionship, Hoists and transf…"
type textarea "Days required: [DATE], [DATE], [DATE], [DATE] Approximately 10 hours to be deli…"
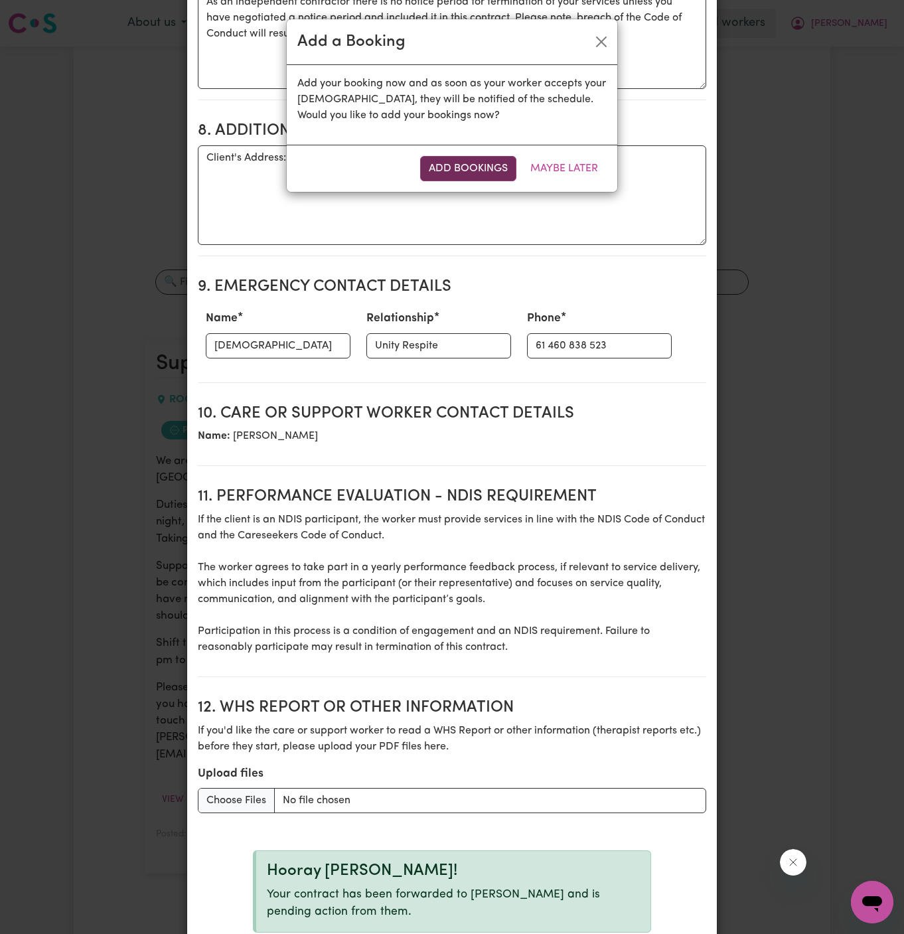
click at [486, 179] on button "Add Bookings" at bounding box center [468, 168] width 96 height 25
type textarea "Tasks required: Cooking, Personal care, Social companionship, Hoists and transf…"
type textarea "Days required: [DATE], [DATE], [DATE], [DATE] Approximately 10 hours to be deli…"
type textarea "The full cost of the service can be charged by the worker if less than 24 busin…"
type textarea "As an independent contractor there is no notice period for termination of your …"
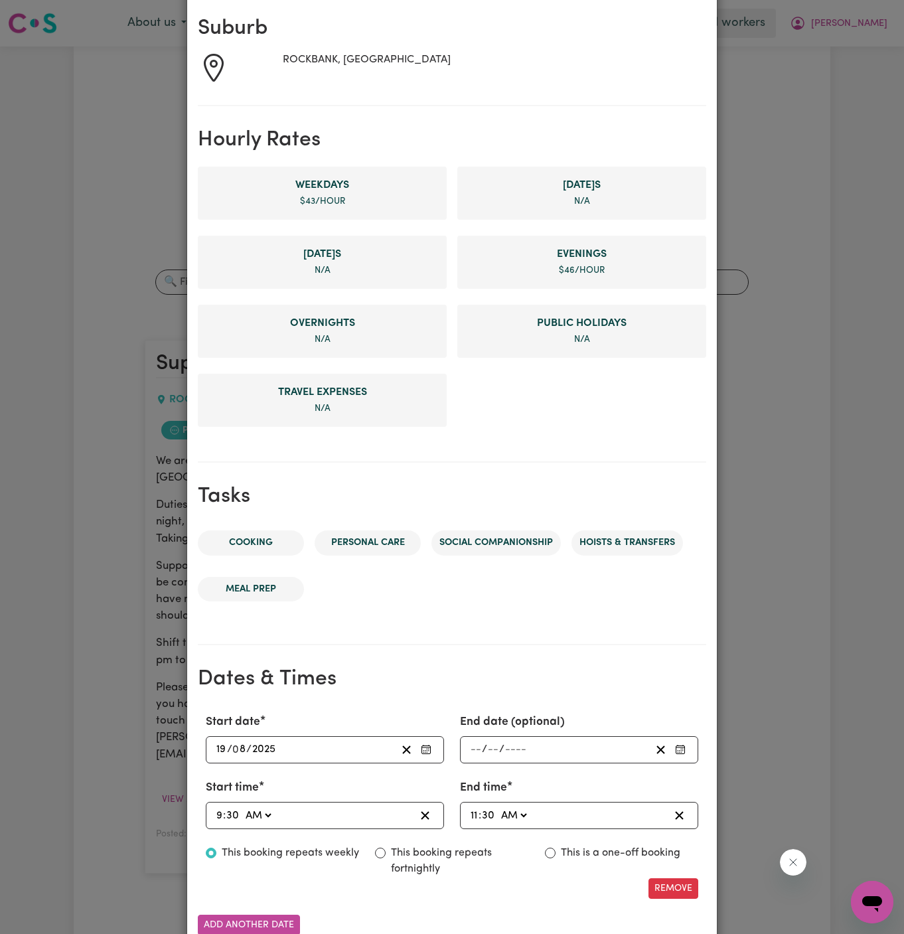
scroll to position [297, 0]
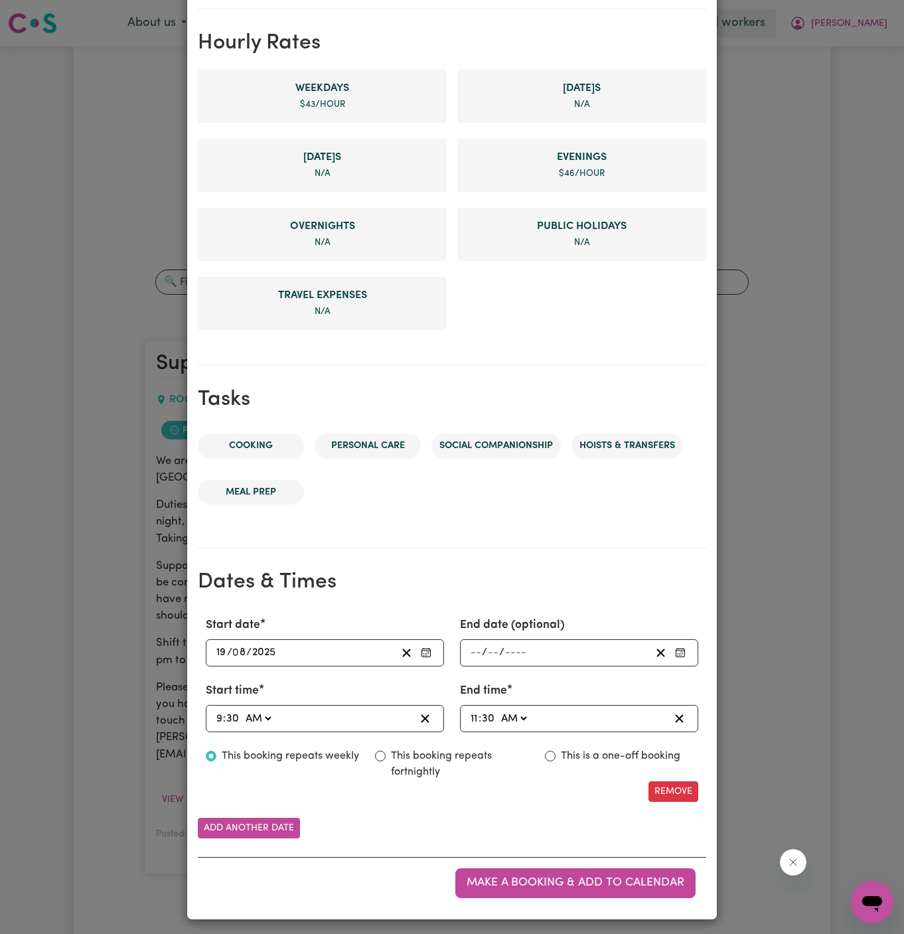
click at [218, 653] on input "19" at bounding box center [221, 653] width 11 height 18
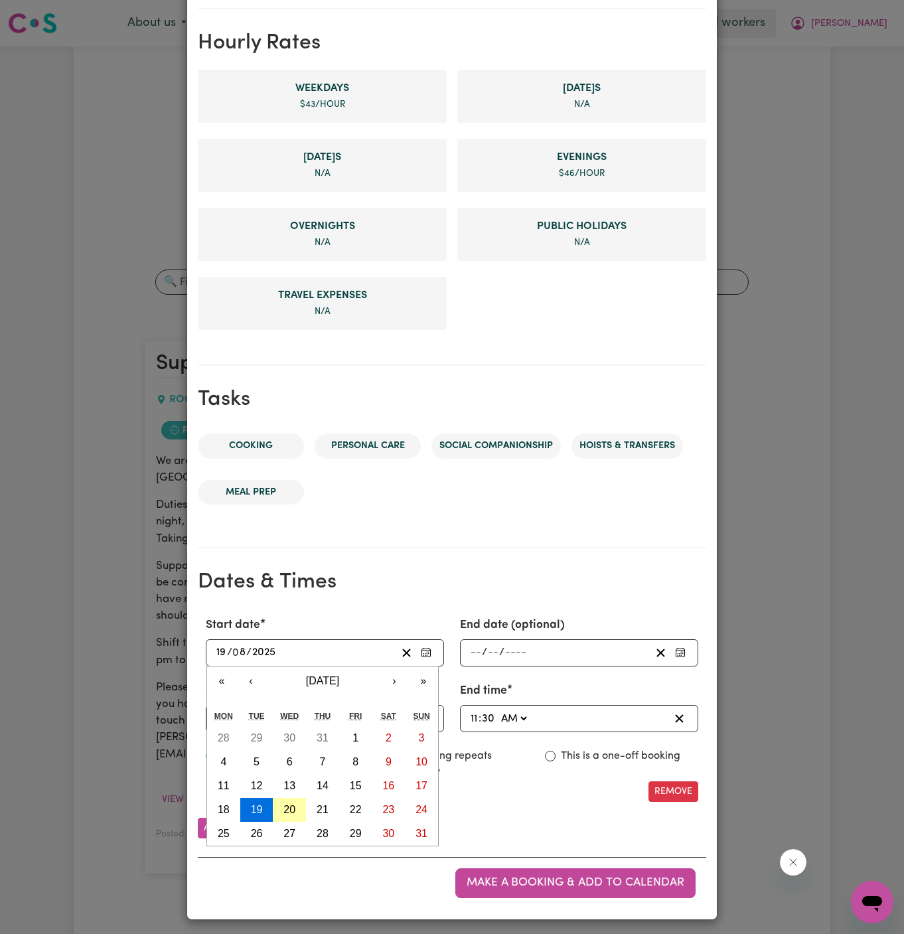
click at [290, 804] on abbr "20" at bounding box center [290, 809] width 12 height 11
type input "[DATE]"
type input "20"
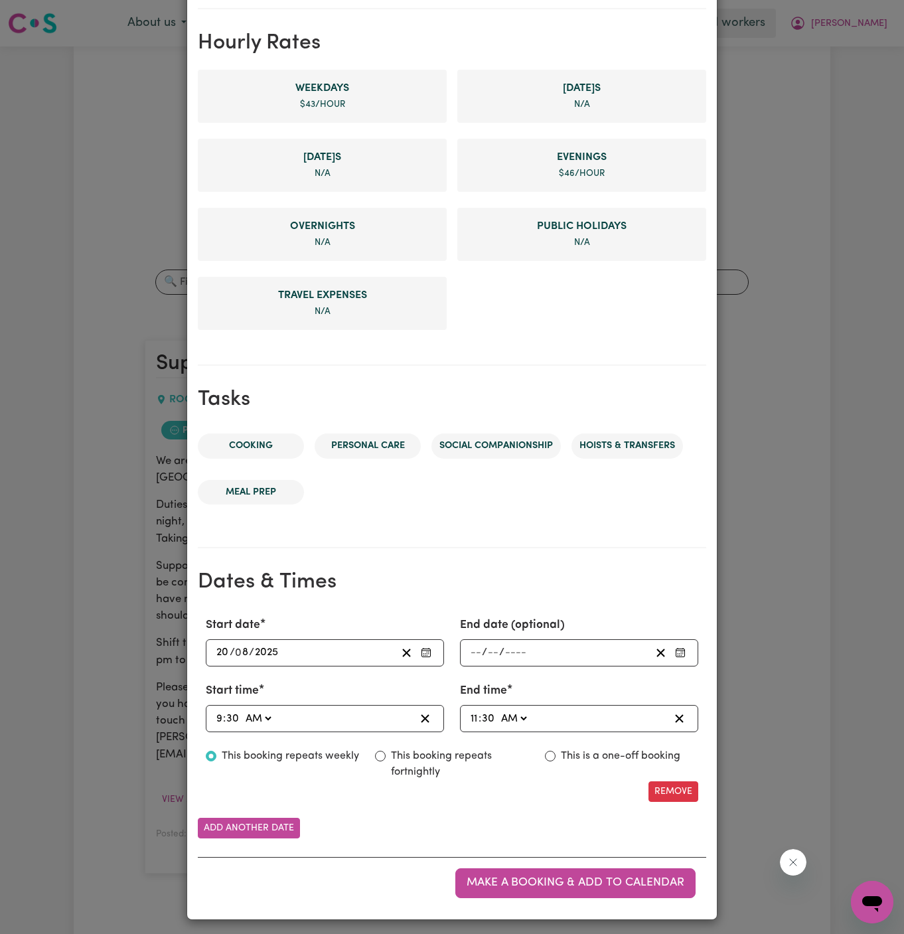
click at [218, 718] on input "9" at bounding box center [219, 719] width 7 height 18
type input "08:30"
type input "8"
drag, startPoint x: 378, startPoint y: 762, endPoint x: 346, endPoint y: 762, distance: 31.9
click at [367, 762] on div "This booking repeats weekly This booking repeats fortnightly This is a one-off …" at bounding box center [452, 764] width 509 height 33
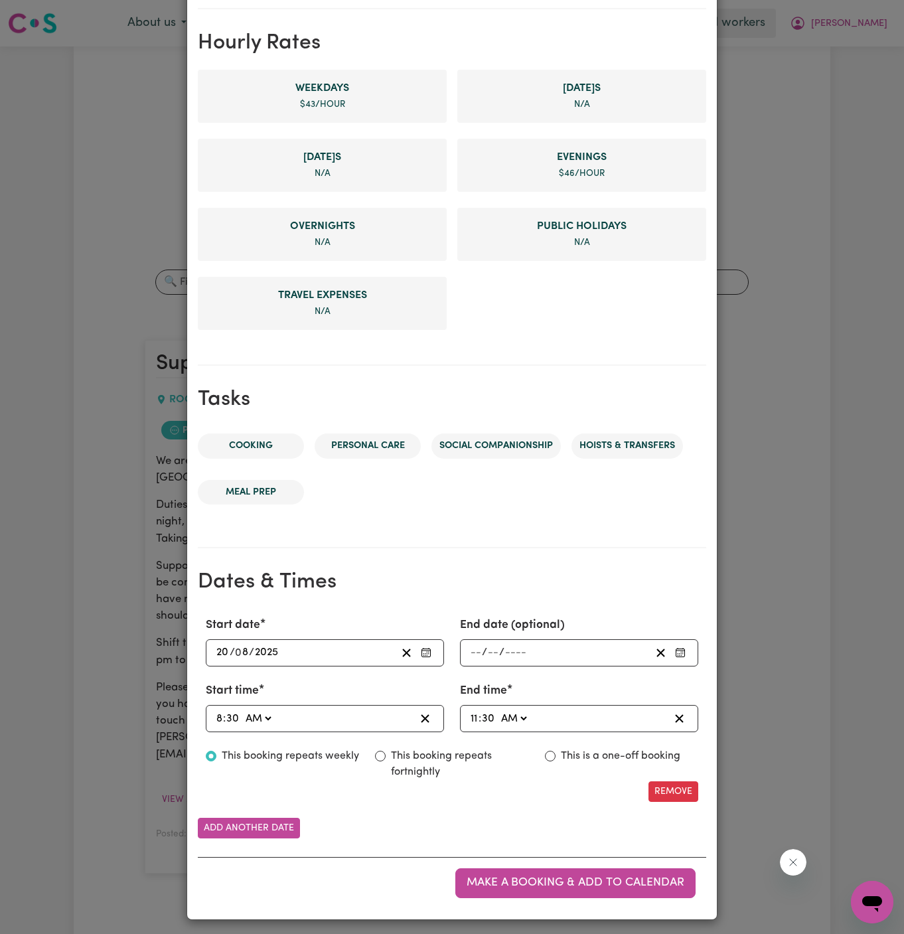
click at [218, 716] on input "8" at bounding box center [219, 719] width 7 height 18
type input "01:30"
type input "1"
type input "10:30"
type input "10"
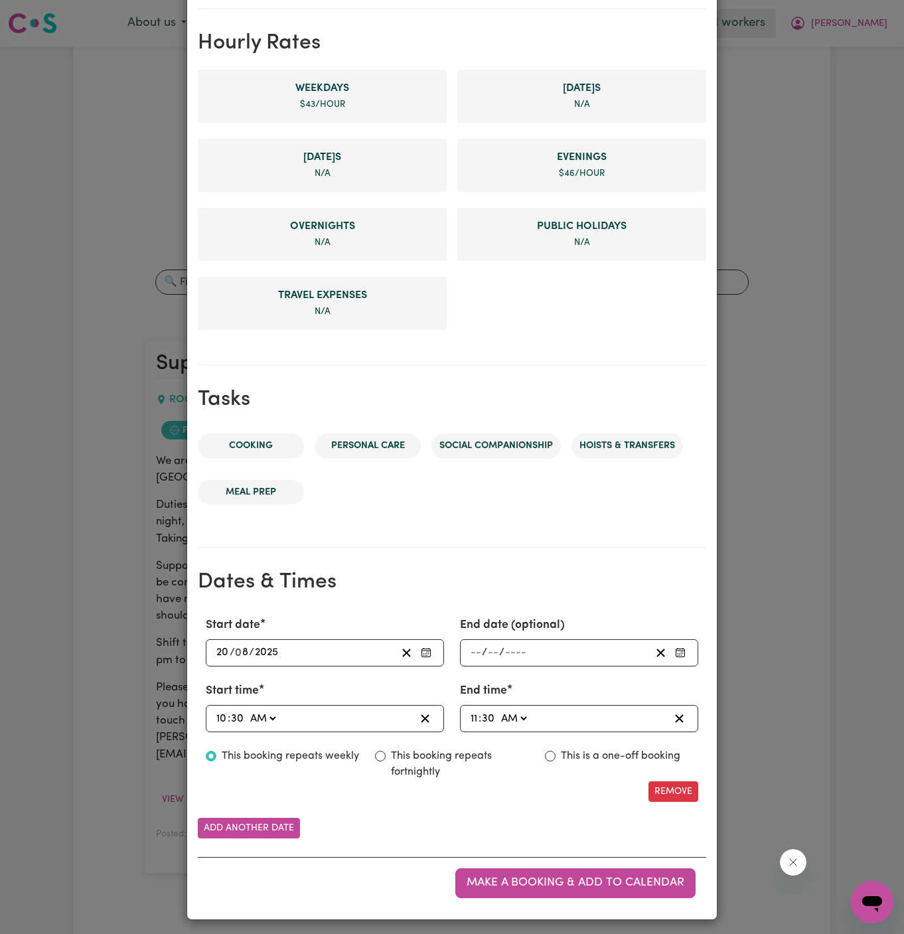
type input "10:00"
type input "00"
click at [278, 710] on select "AM PM" at bounding box center [263, 719] width 31 height 18
select select "pm"
click at [248, 710] on select "AM PM" at bounding box center [263, 719] width 31 height 18
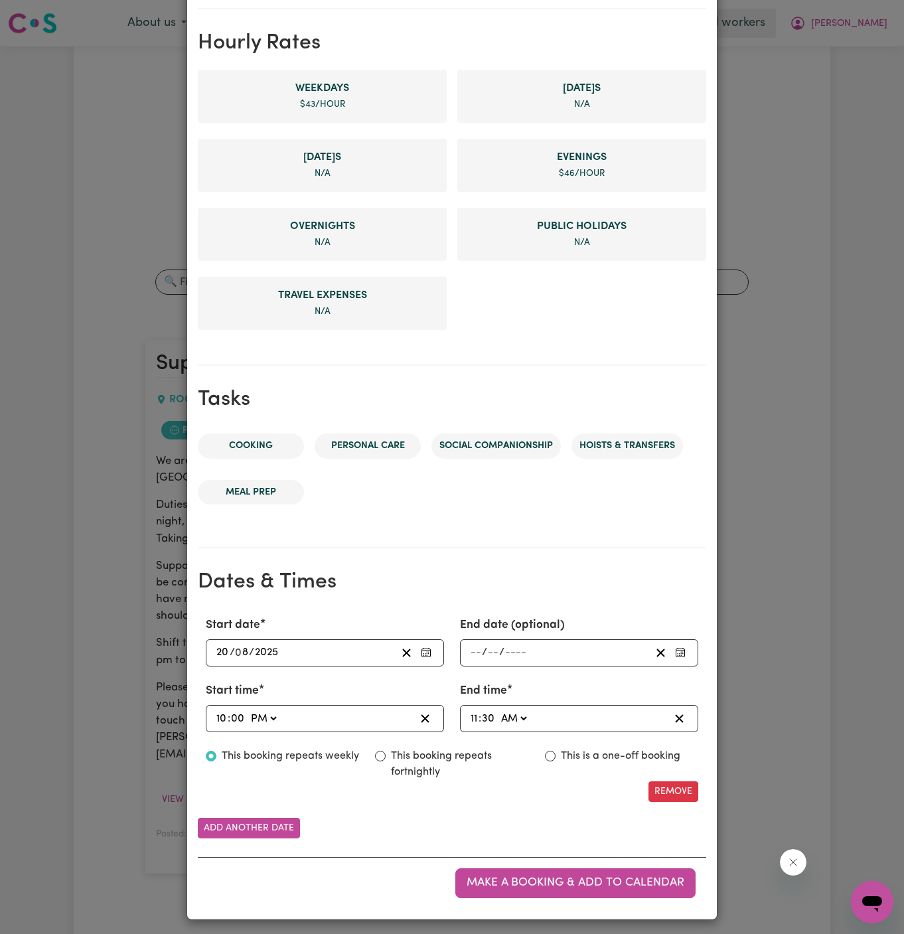
type input "22:00"
type input "0"
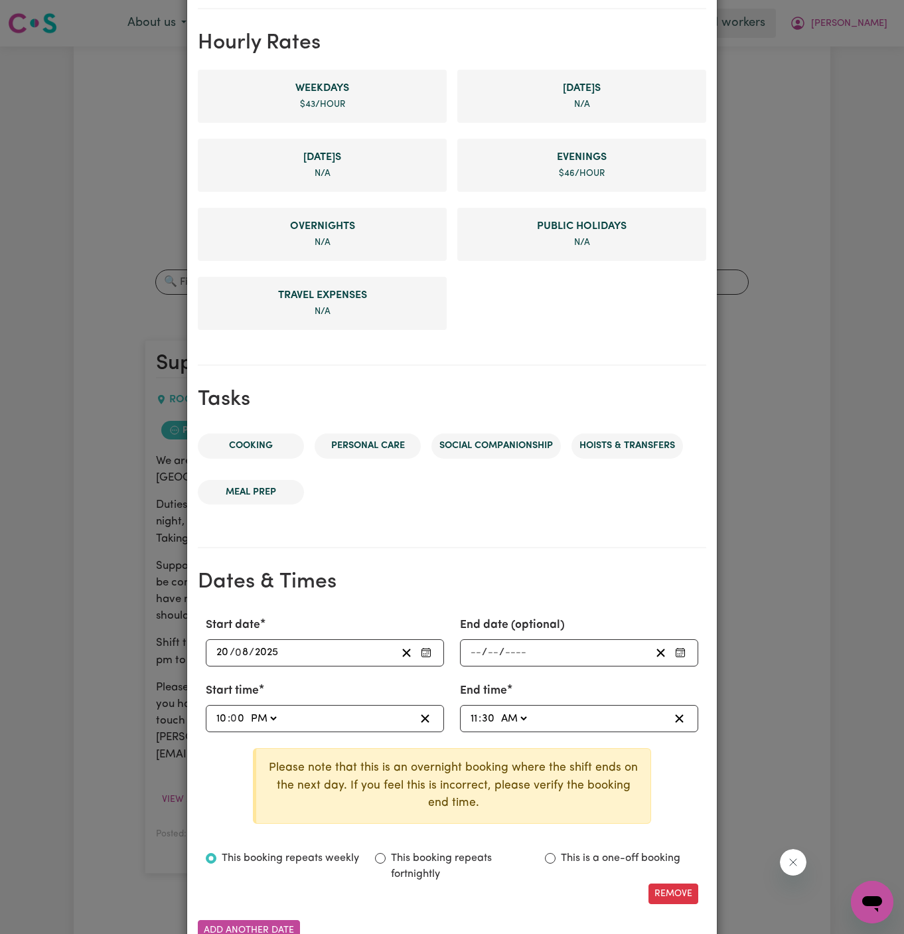
click at [471, 717] on input "11" at bounding box center [474, 719] width 9 height 18
type input "06:30"
type input "6"
type input "06:00"
type input "00"
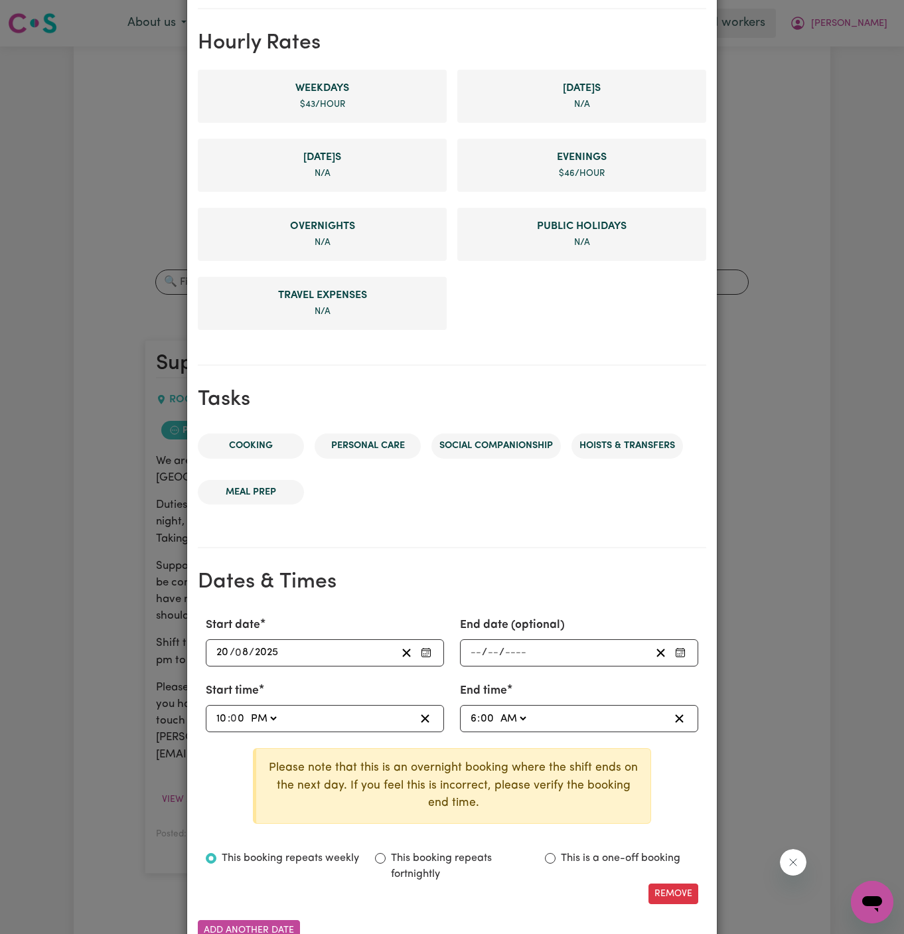
click at [525, 742] on div "Start time 22:00 10 : 0 0 AM PM End time 06:00 6 : 00 AM PM Please note that th…" at bounding box center [452, 759] width 509 height 152
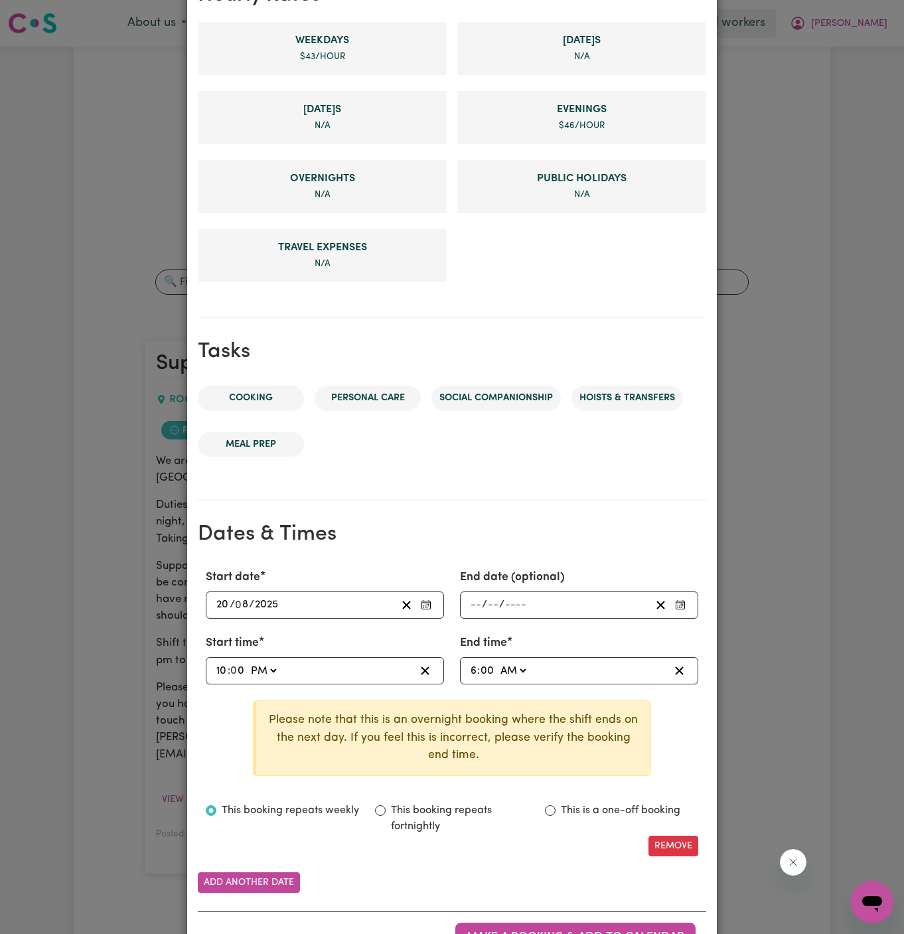
click at [473, 668] on input "6" at bounding box center [473, 671] width 7 height 18
type input "08:00"
type input "8"
type input "0"
type input "8"
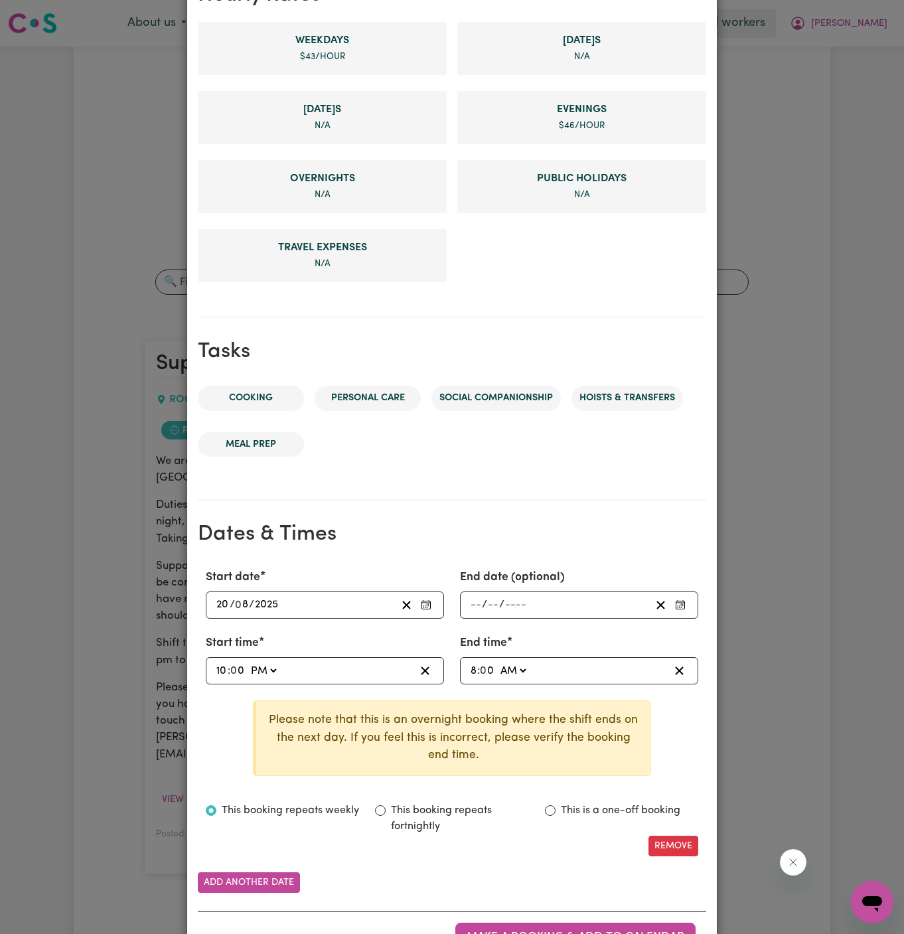
click at [471, 668] on input "8" at bounding box center [473, 671] width 7 height 18
type input "06:00"
type input "6"
click at [467, 667] on div "06:00 6 : 0 0 AM PM" at bounding box center [579, 670] width 238 height 27
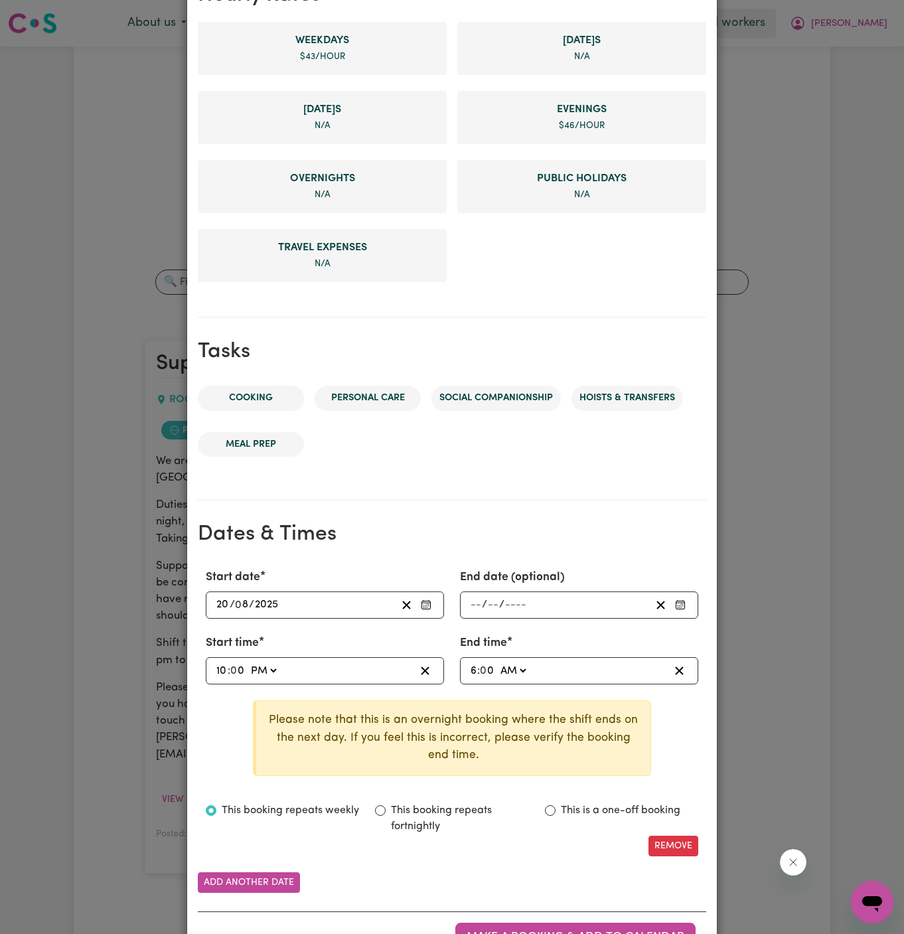
click at [475, 667] on input "6" at bounding box center [473, 671] width 7 height 18
type input "01:00"
type input "12"
type input "00:00"
click at [555, 669] on div "00:00 12 : 0 0 AM PM" at bounding box center [569, 671] width 201 height 18
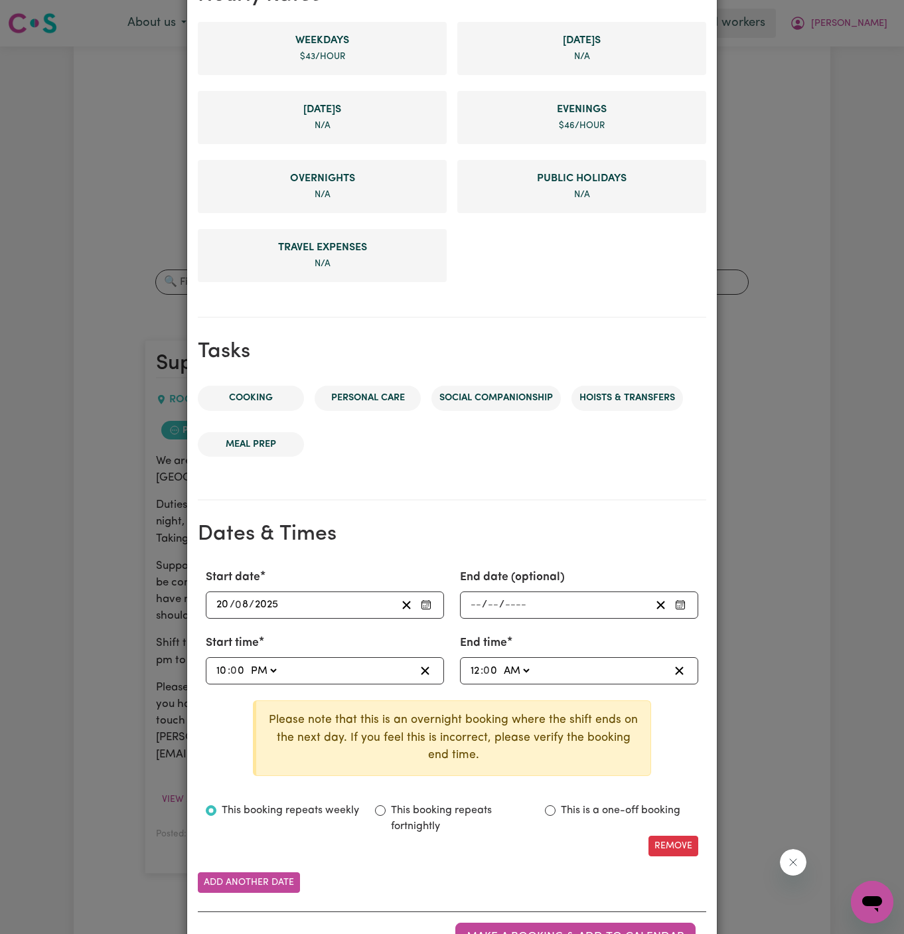
click at [479, 669] on input "12" at bounding box center [475, 671] width 11 height 18
click at [604, 804] on label "This is a one-off booking" at bounding box center [621, 811] width 120 height 16
click at [556, 805] on input "This is a one-off booking" at bounding box center [550, 810] width 11 height 11
radio input "true"
click at [473, 669] on input "12" at bounding box center [475, 671] width 11 height 18
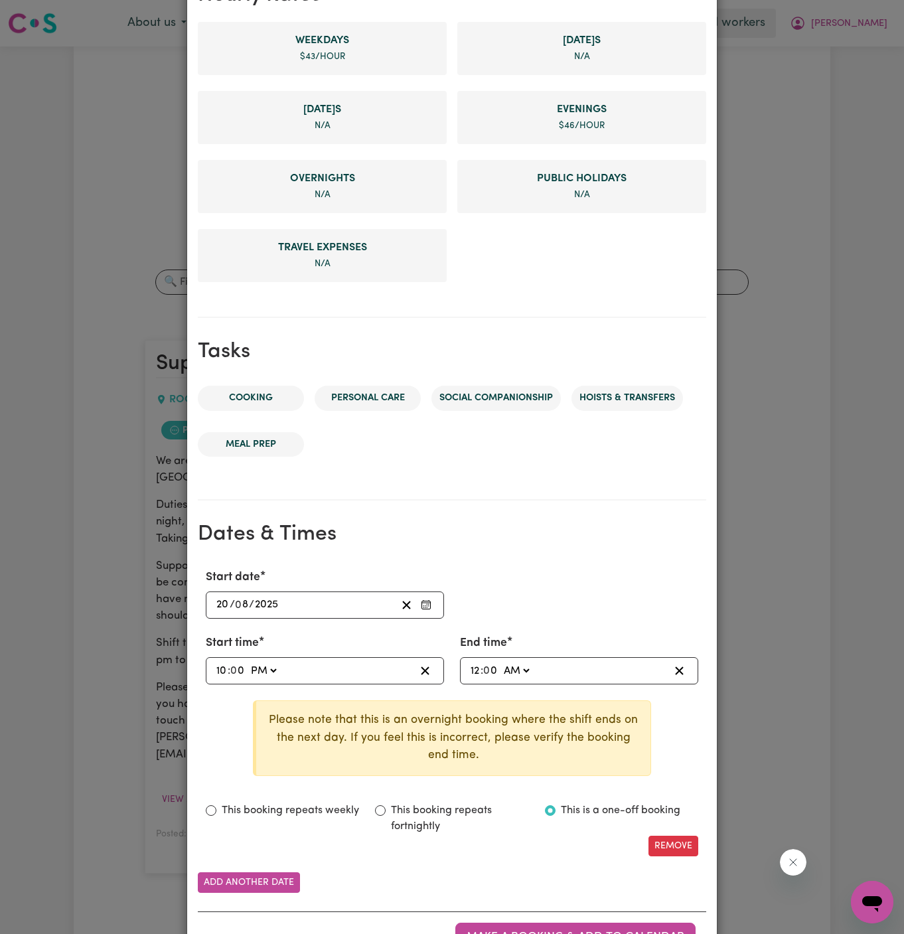
type input "06:00"
type input "6"
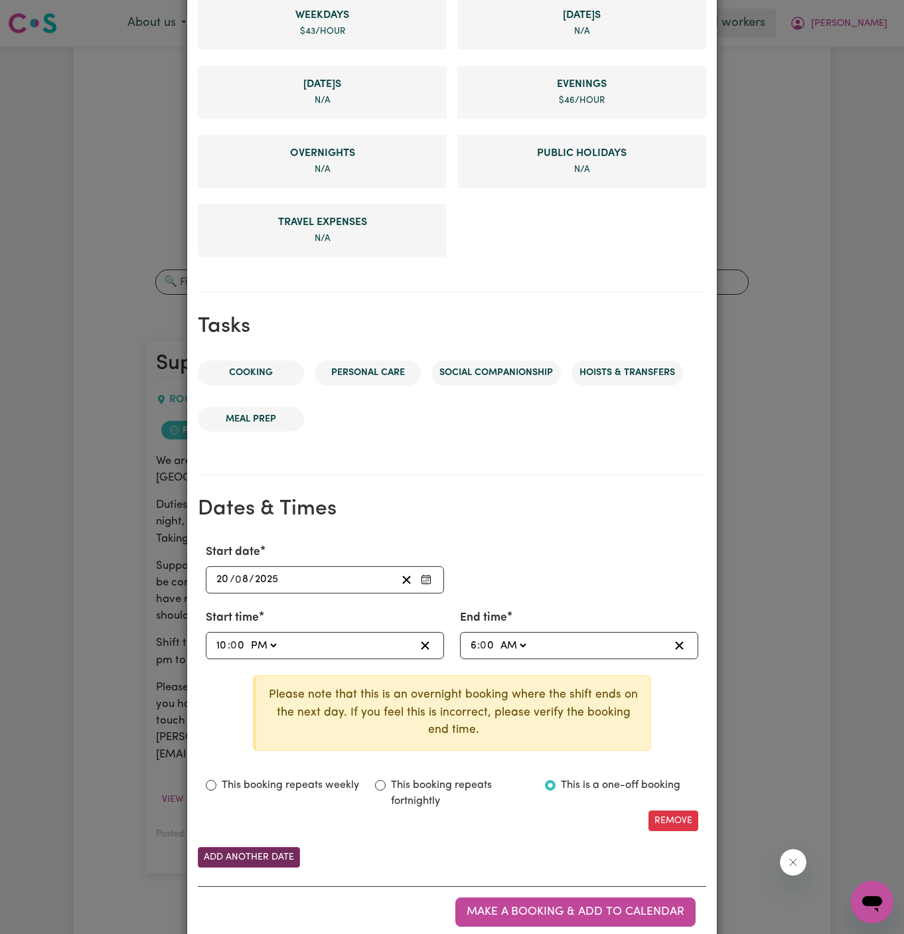
click at [280, 851] on button "Add another date" at bounding box center [249, 857] width 102 height 21
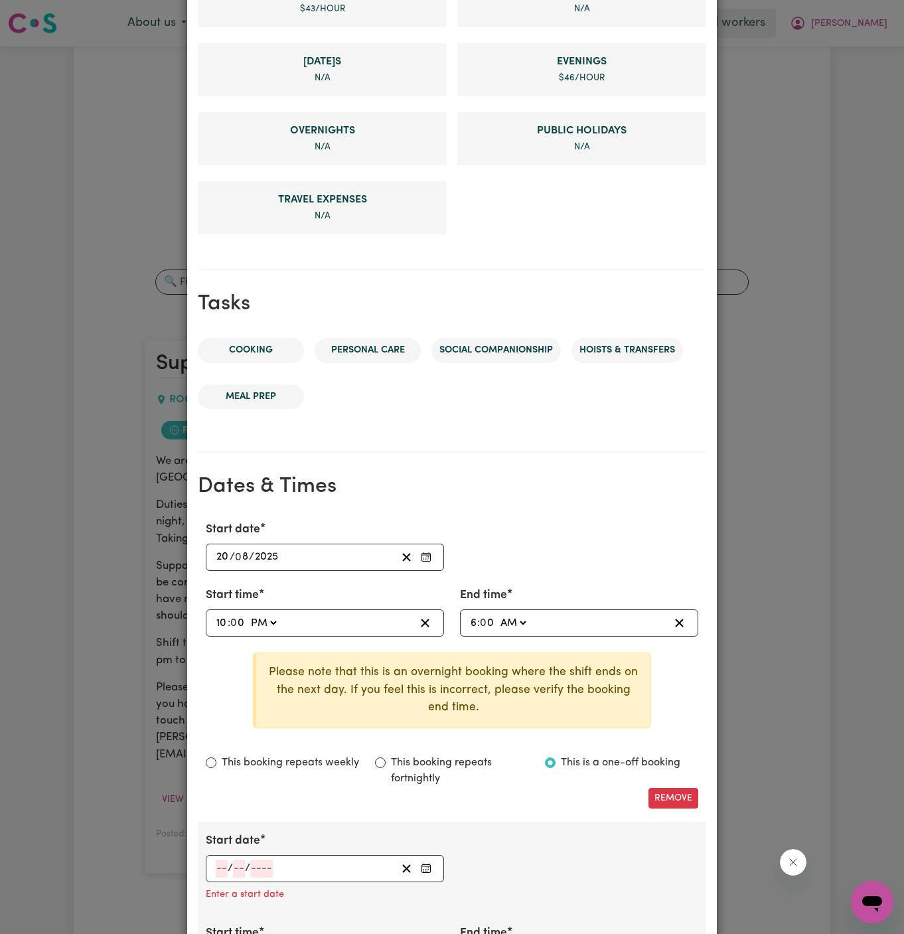
scroll to position [412, 0]
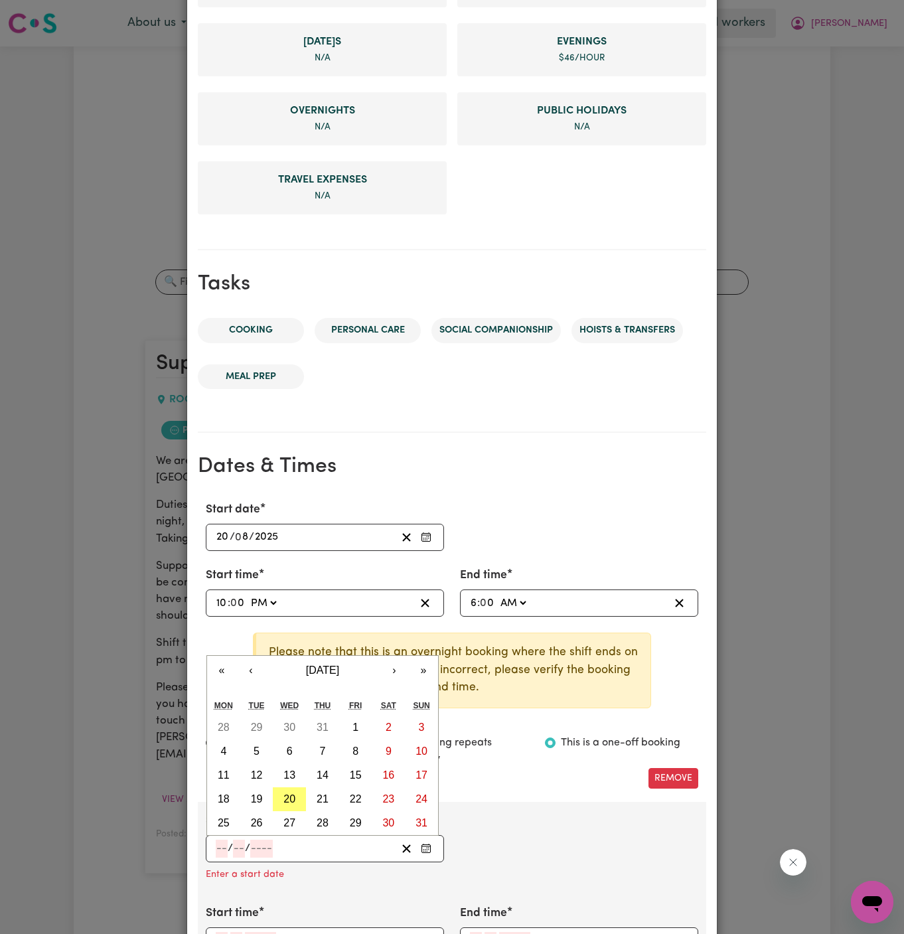
click at [218, 843] on input "number" at bounding box center [222, 849] width 12 height 18
click at [288, 794] on abbr "20" at bounding box center [290, 799] width 12 height 11
type input "[DATE]"
type input "20"
type input "8"
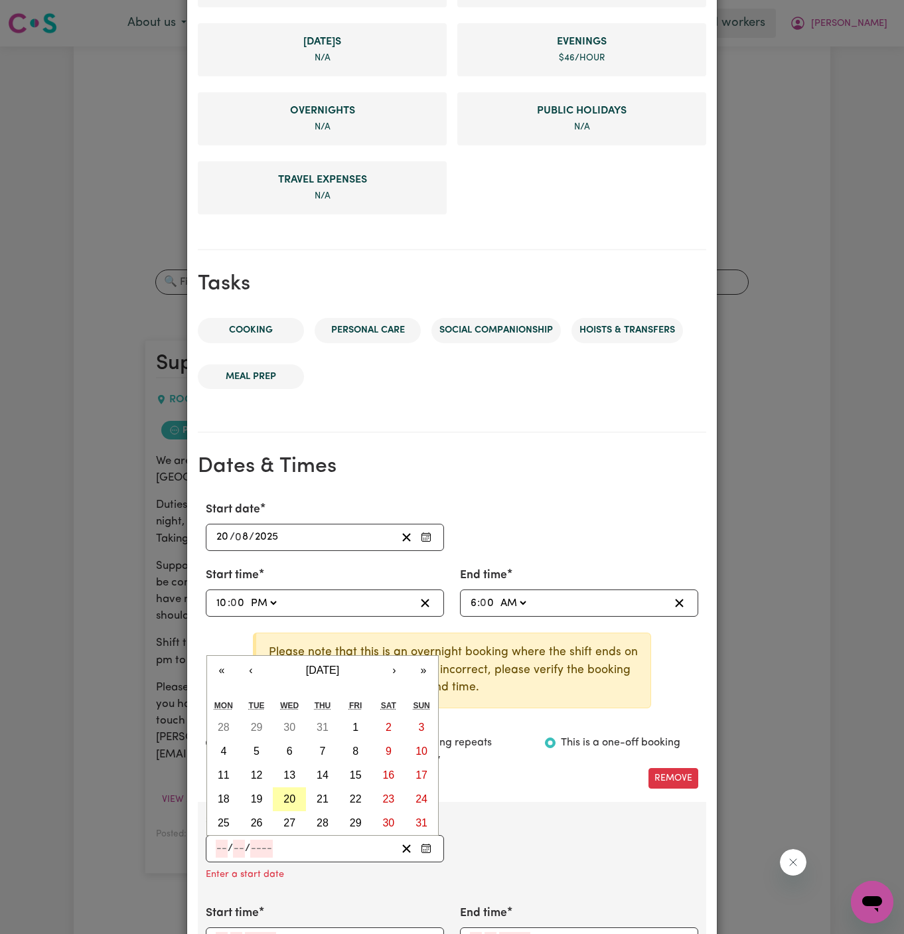
type input "2025"
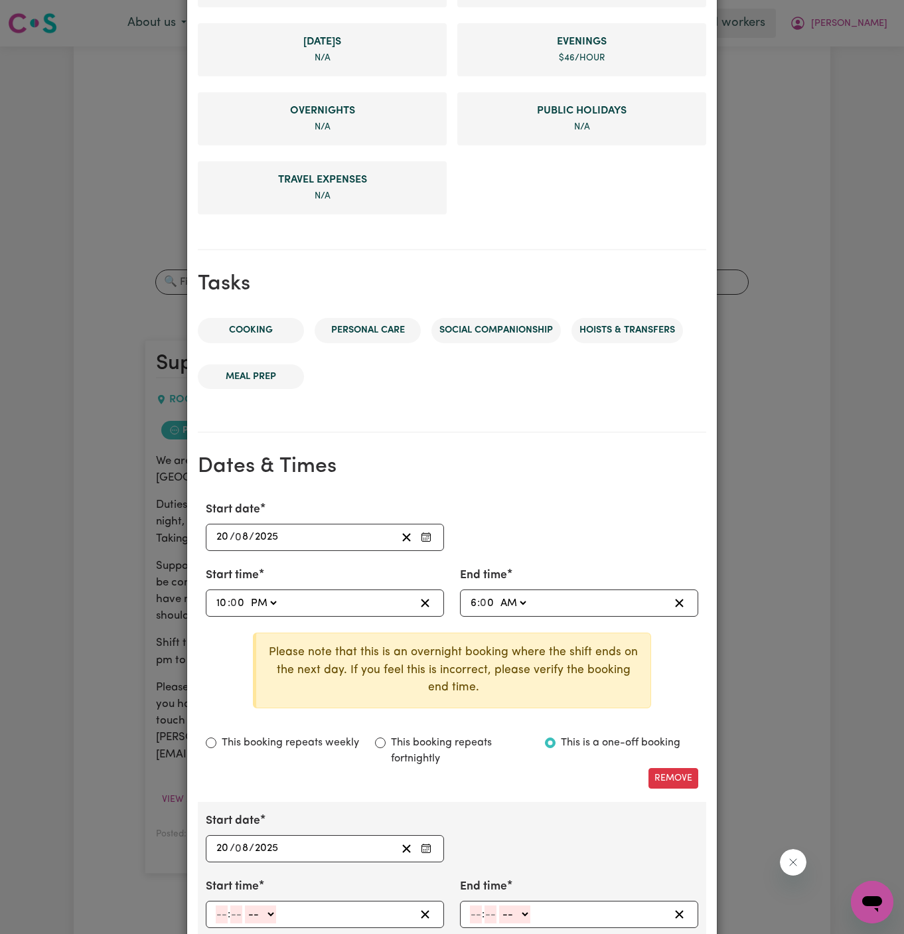
click at [220, 843] on input "20" at bounding box center [223, 849] width 14 height 18
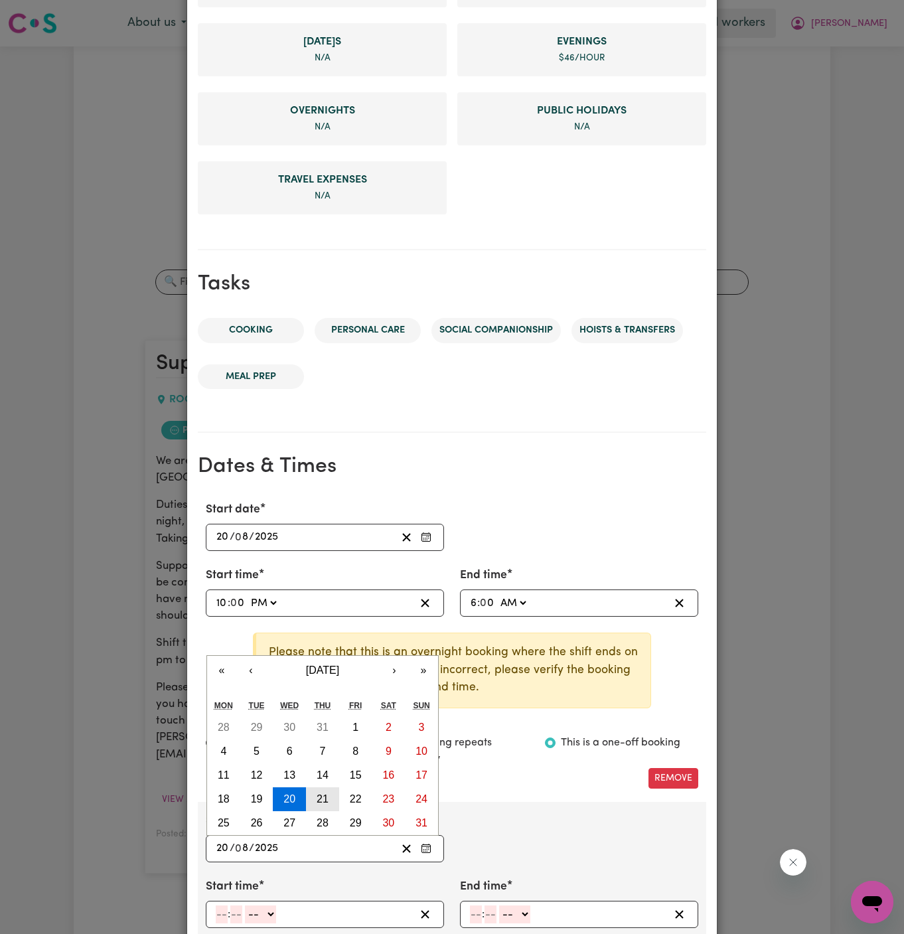
click at [318, 795] on abbr "21" at bounding box center [323, 799] width 12 height 11
type input "[DATE]"
type input "21"
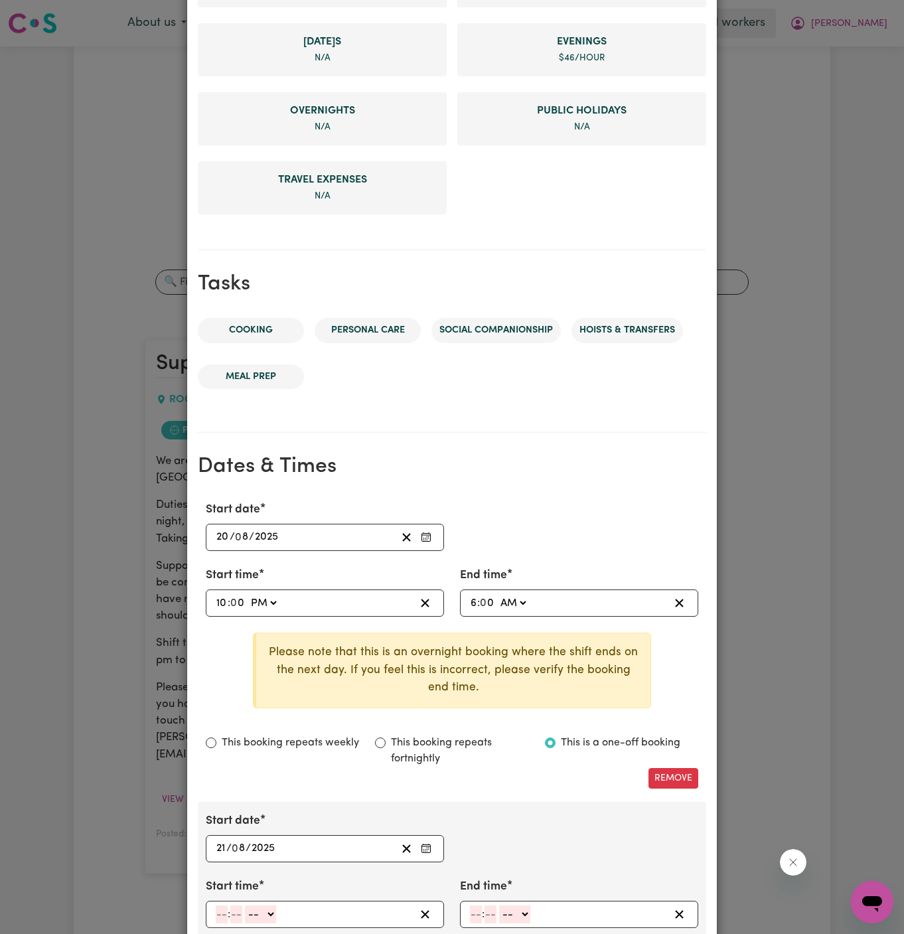
click at [240, 880] on label "Start time" at bounding box center [232, 887] width 53 height 17
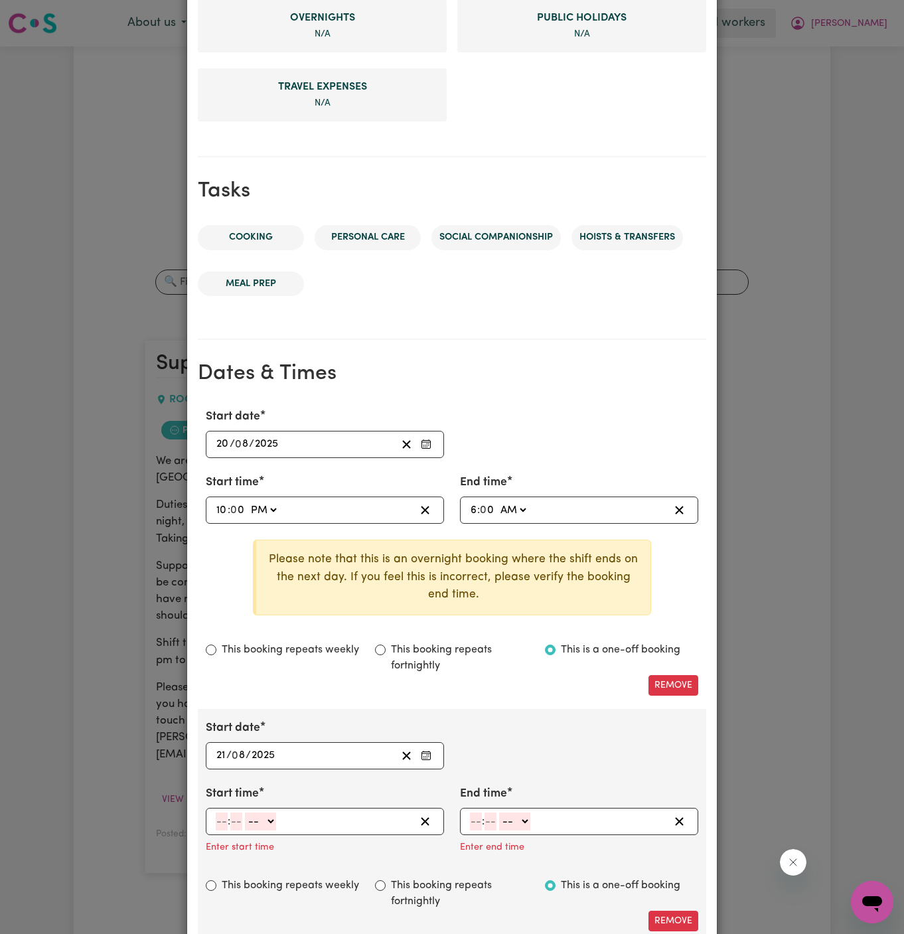
click at [223, 825] on input "number" at bounding box center [222, 822] width 12 height 18
type input "6"
type input "00"
click at [259, 815] on select "-- AM PM" at bounding box center [258, 822] width 31 height 18
select select "am"
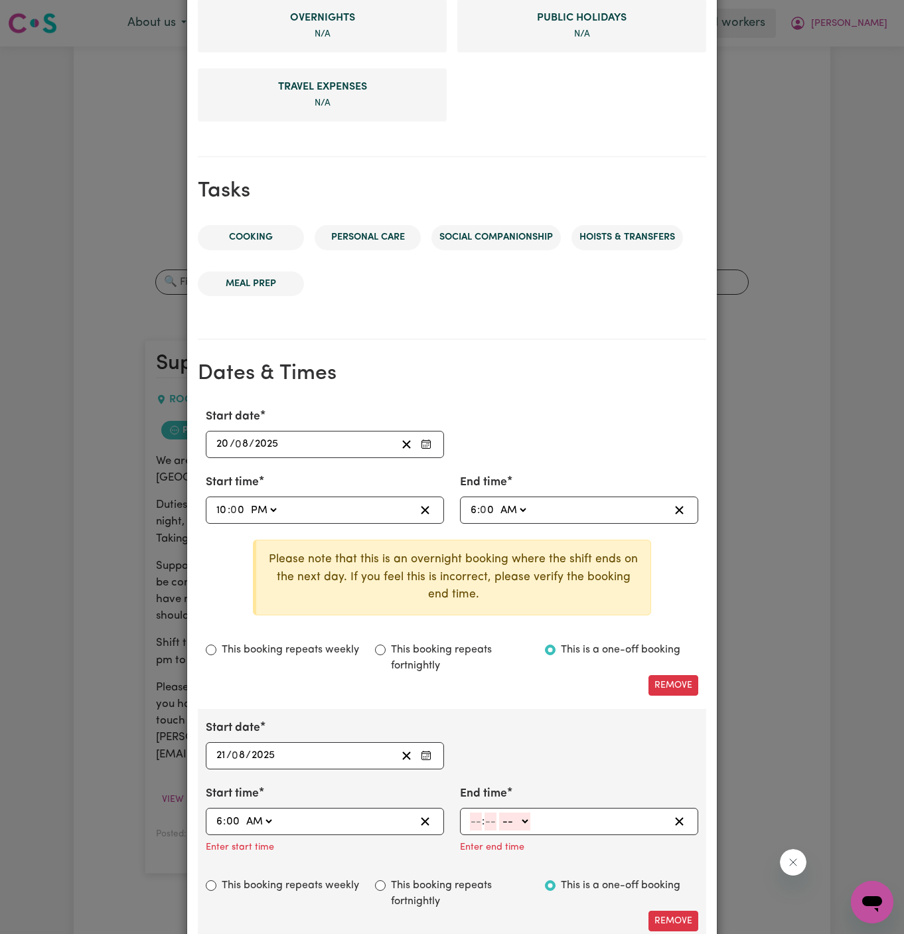
click at [243, 813] on select "-- AM PM" at bounding box center [258, 822] width 31 height 18
type input "06:00"
type input "0"
click at [478, 815] on input "number" at bounding box center [476, 822] width 12 height 18
click at [543, 825] on div "8 : -- AM PM" at bounding box center [569, 822] width 201 height 18
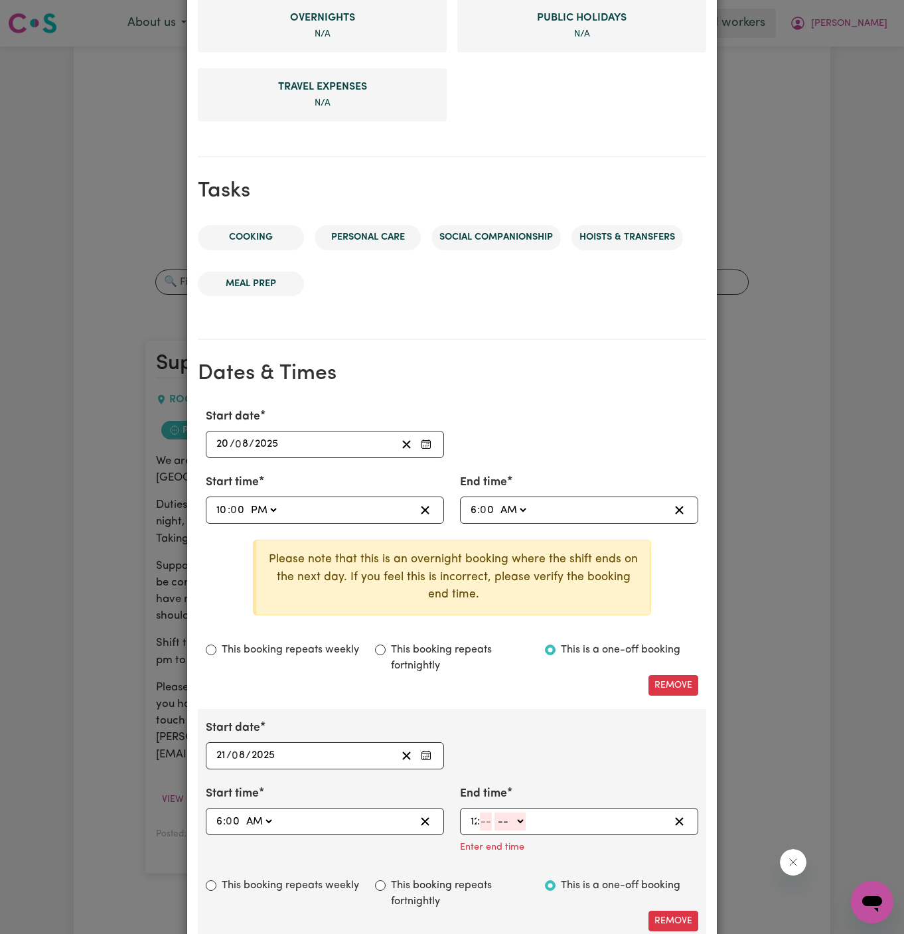
type input "12"
type input "0"
click at [472, 813] on input "12" at bounding box center [475, 822] width 11 height 18
type input "8"
click at [528, 816] on select "-- AM PM" at bounding box center [512, 822] width 31 height 18
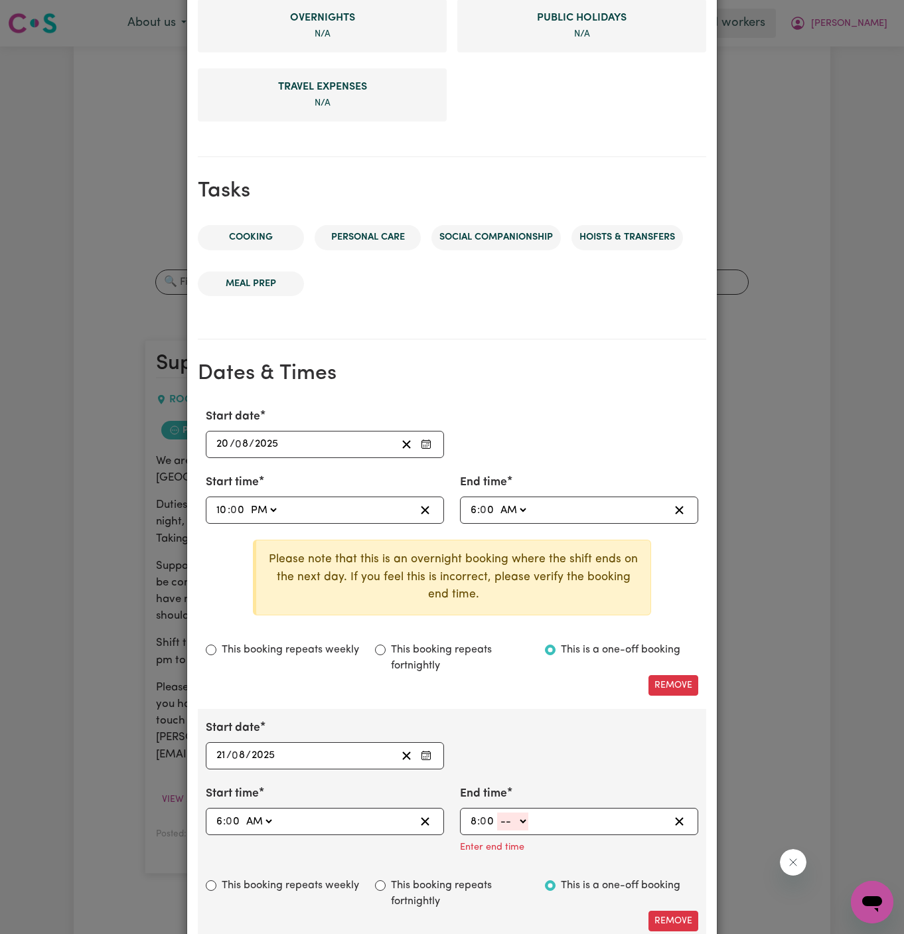
select select "am"
click at [497, 813] on select "-- AM PM" at bounding box center [512, 822] width 31 height 18
type input "08:00"
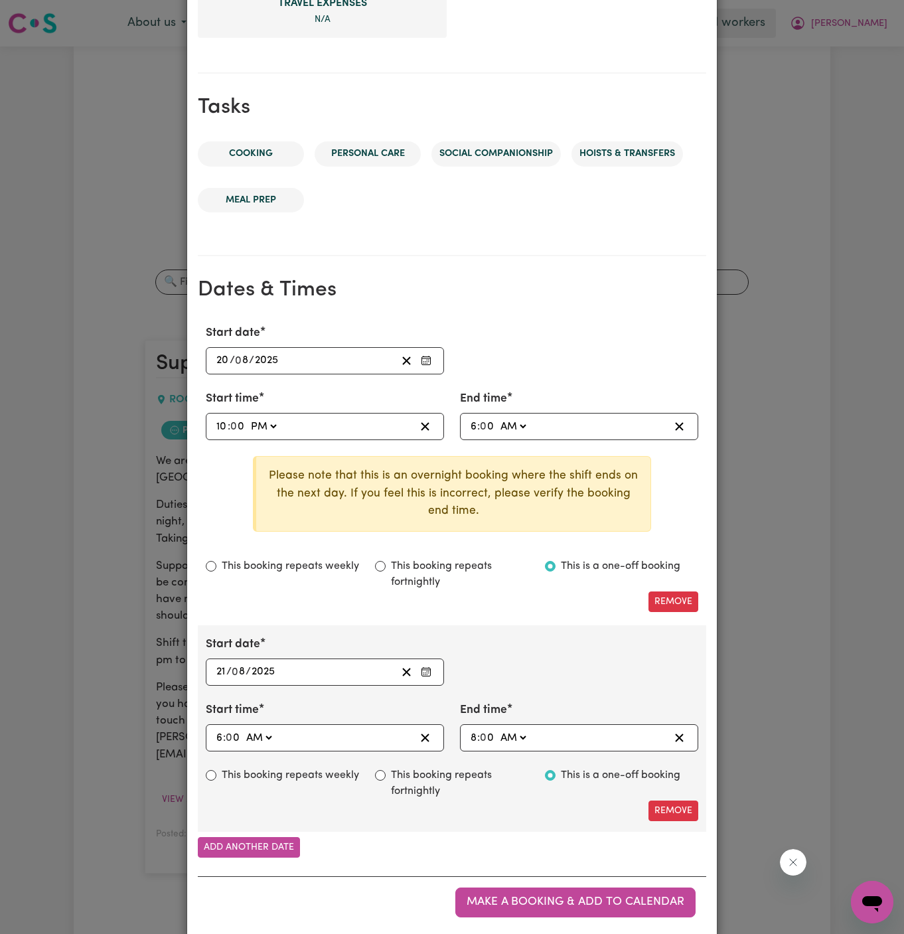
scroll to position [585, 0]
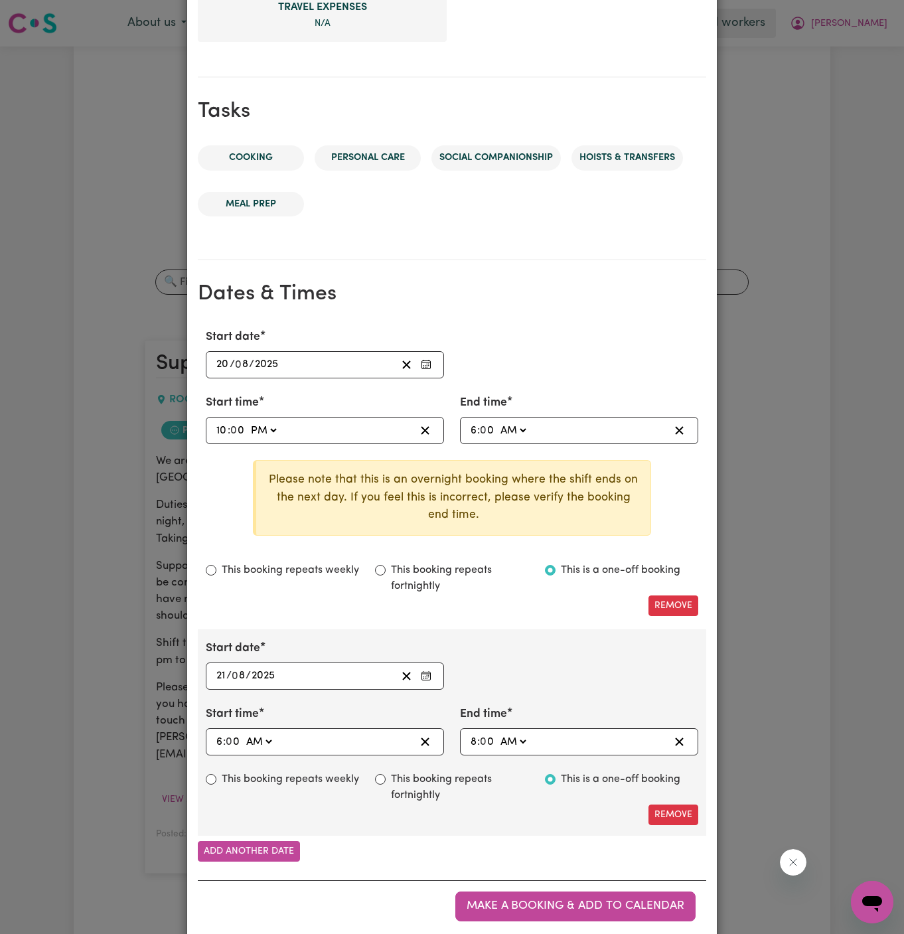
click at [559, 606] on div "Remove" at bounding box center [452, 606] width 509 height 21
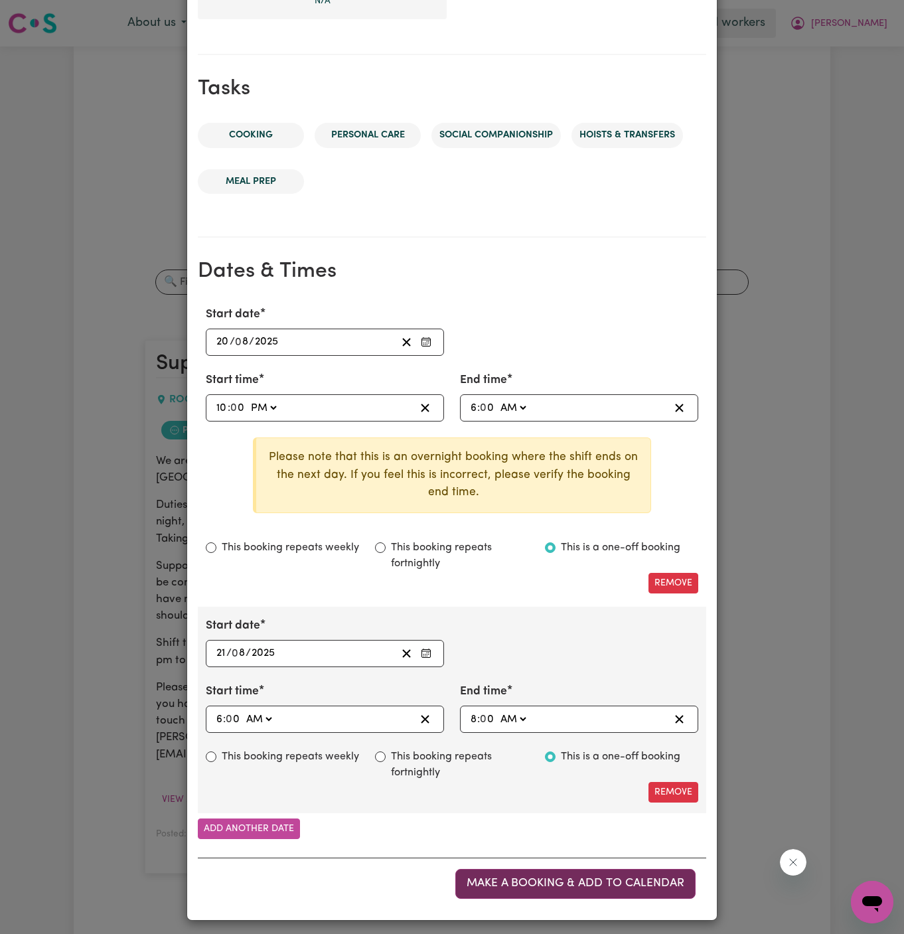
click at [597, 880] on span "Make a booking & add to calendar" at bounding box center [576, 883] width 218 height 11
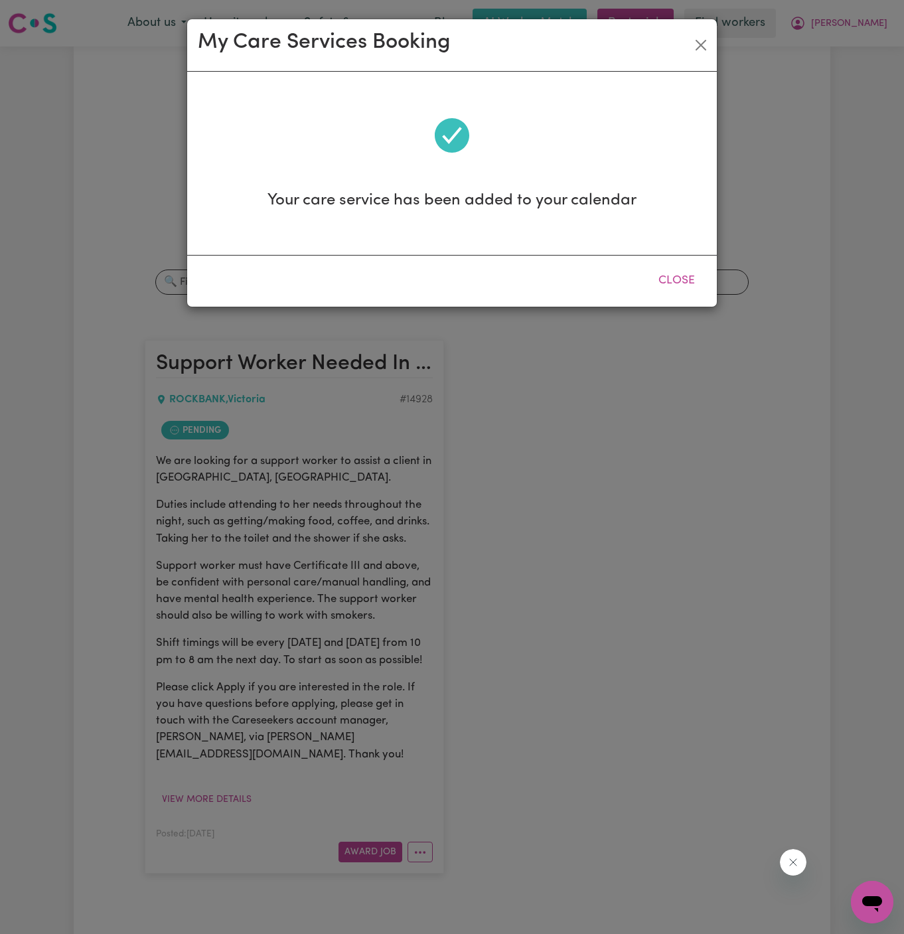
scroll to position [0, 0]
click at [672, 278] on button "Close" at bounding box center [676, 280] width 59 height 29
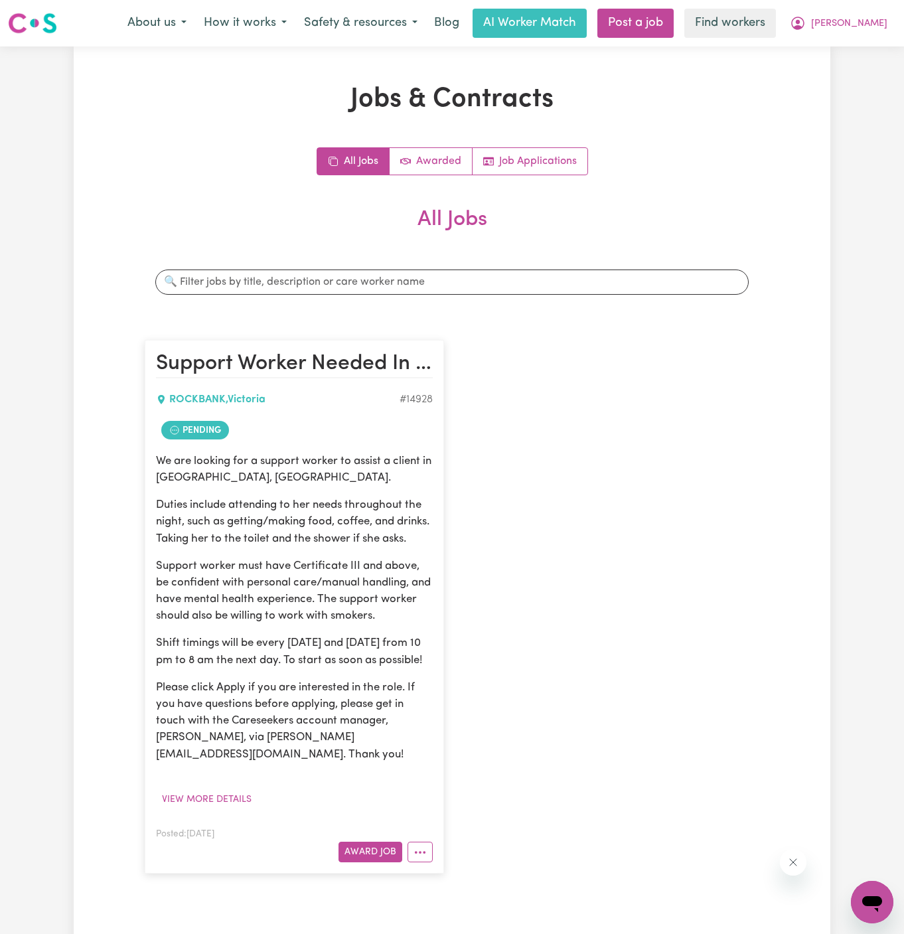
click at [705, 452] on div "Support Worker Needed In [GEOGRAPHIC_DATA], [GEOGRAPHIC_DATA]. [GEOGRAPHIC_DATA…" at bounding box center [452, 607] width 631 height 560
click at [877, 23] on span "[PERSON_NAME]" at bounding box center [849, 24] width 76 height 15
click at [580, 510] on div "Support Worker Needed In [GEOGRAPHIC_DATA], [GEOGRAPHIC_DATA]. [GEOGRAPHIC_DATA…" at bounding box center [452, 607] width 631 height 560
click at [422, 854] on button "More options" at bounding box center [420, 852] width 25 height 21
click at [476, 740] on link "Hide Job" at bounding box center [472, 742] width 129 height 27
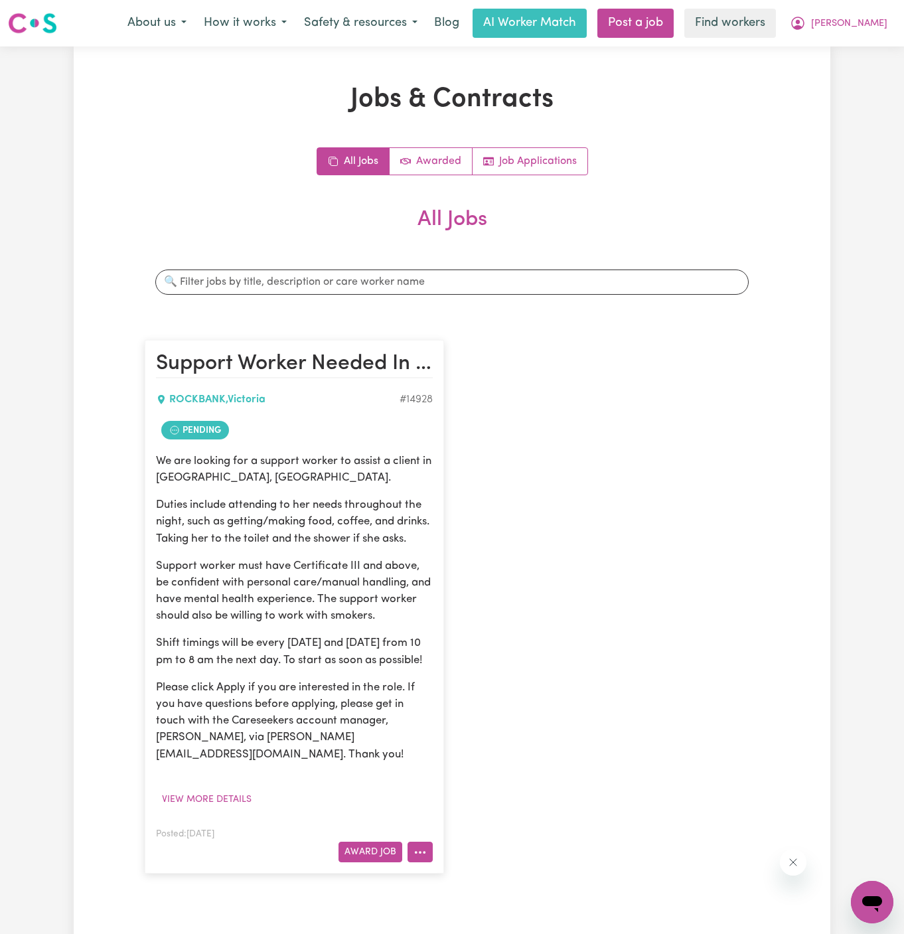
click at [420, 847] on icon "More options" at bounding box center [420, 852] width 13 height 13
click at [471, 687] on link "View/Edit Contract" at bounding box center [472, 689] width 129 height 27
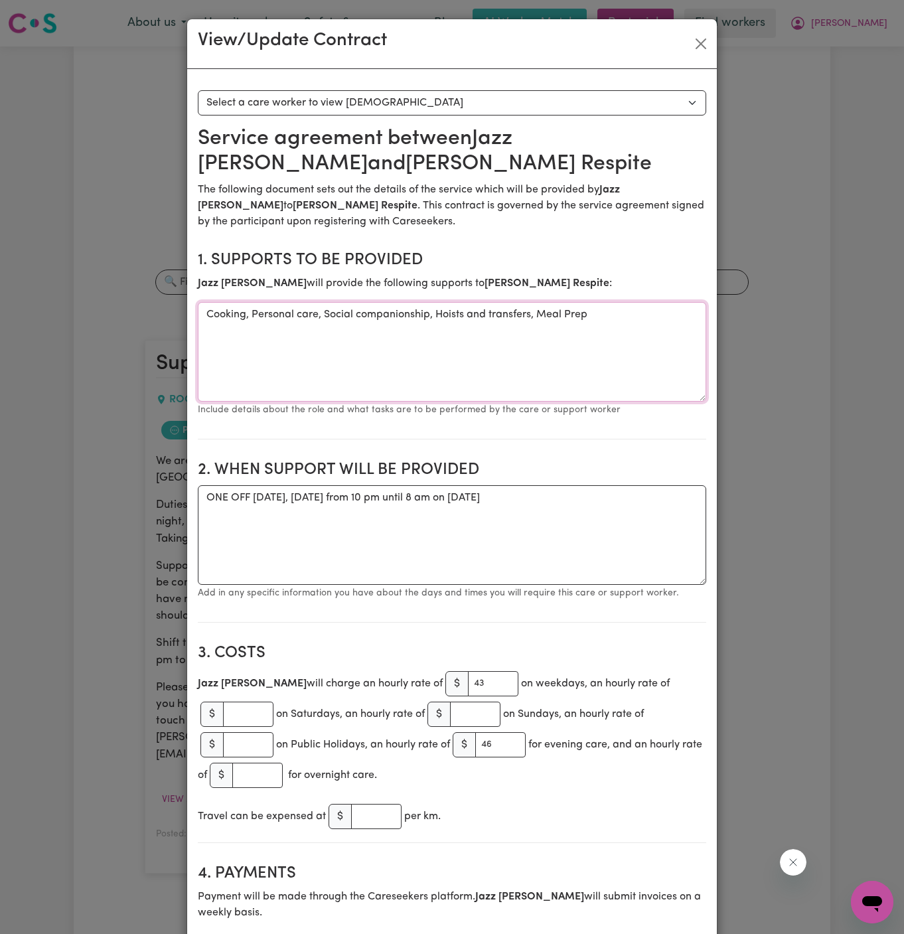
click at [270, 319] on textarea "Cooking, Personal care, Social companionship, Hoists and transfers, Meal Prep" at bounding box center [452, 352] width 509 height 100
click at [484, 502] on textarea "ONE OFF [DATE], [DATE] from 10 pm until 8 am on [DATE]" at bounding box center [452, 535] width 509 height 100
click at [394, 509] on textarea "ONE OFF [DATE], [DATE] from 10 pm until 8 am on [DATE]" at bounding box center [452, 535] width 509 height 100
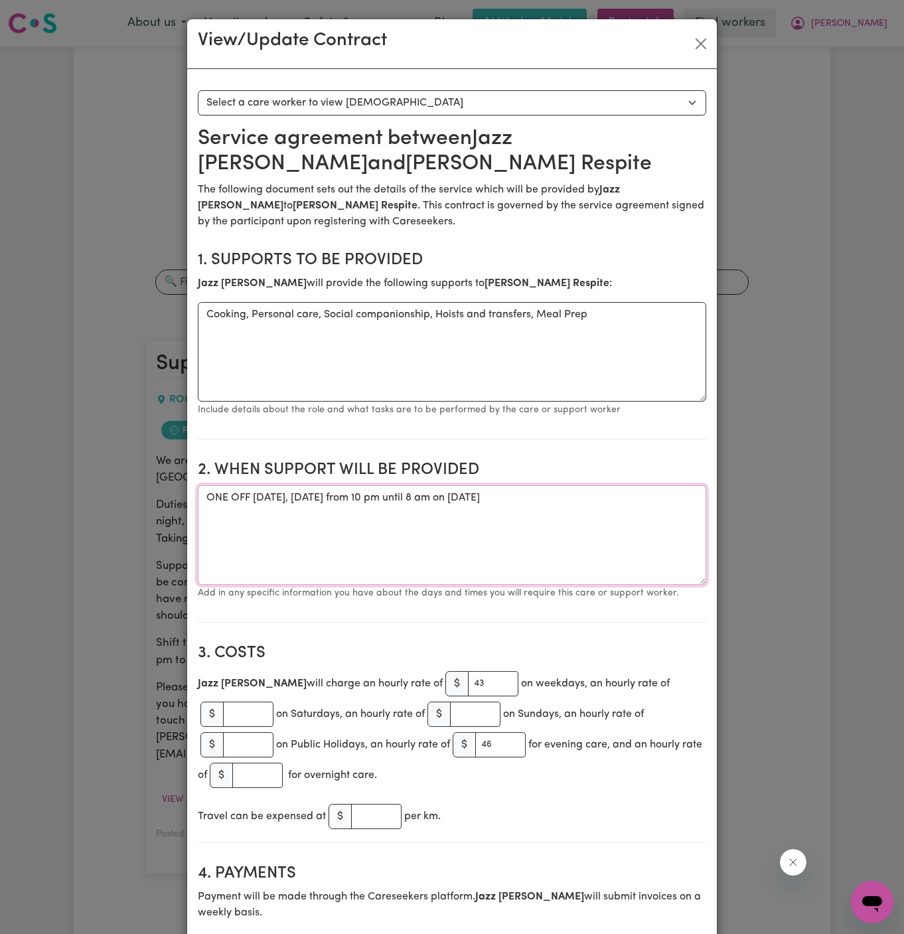
click at [394, 509] on textarea "ONE OFF [DATE], [DATE] from 10 pm until 8 am on [DATE]" at bounding box center [452, 535] width 509 height 100
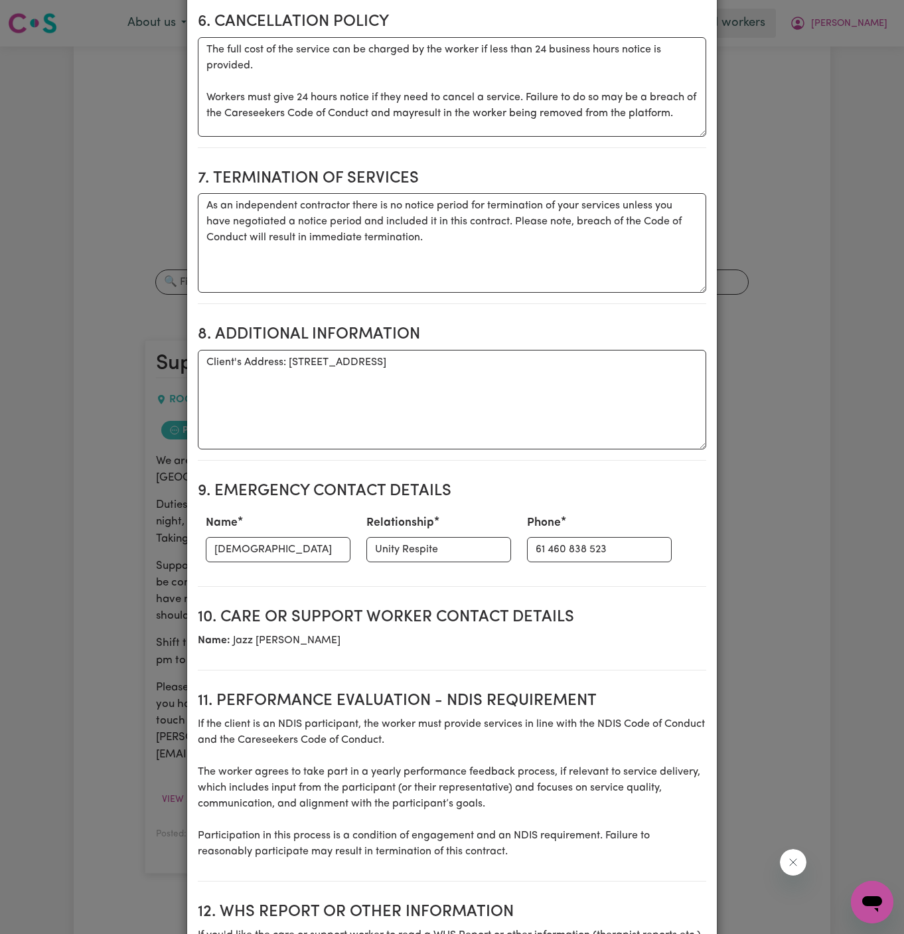
scroll to position [1235, 0]
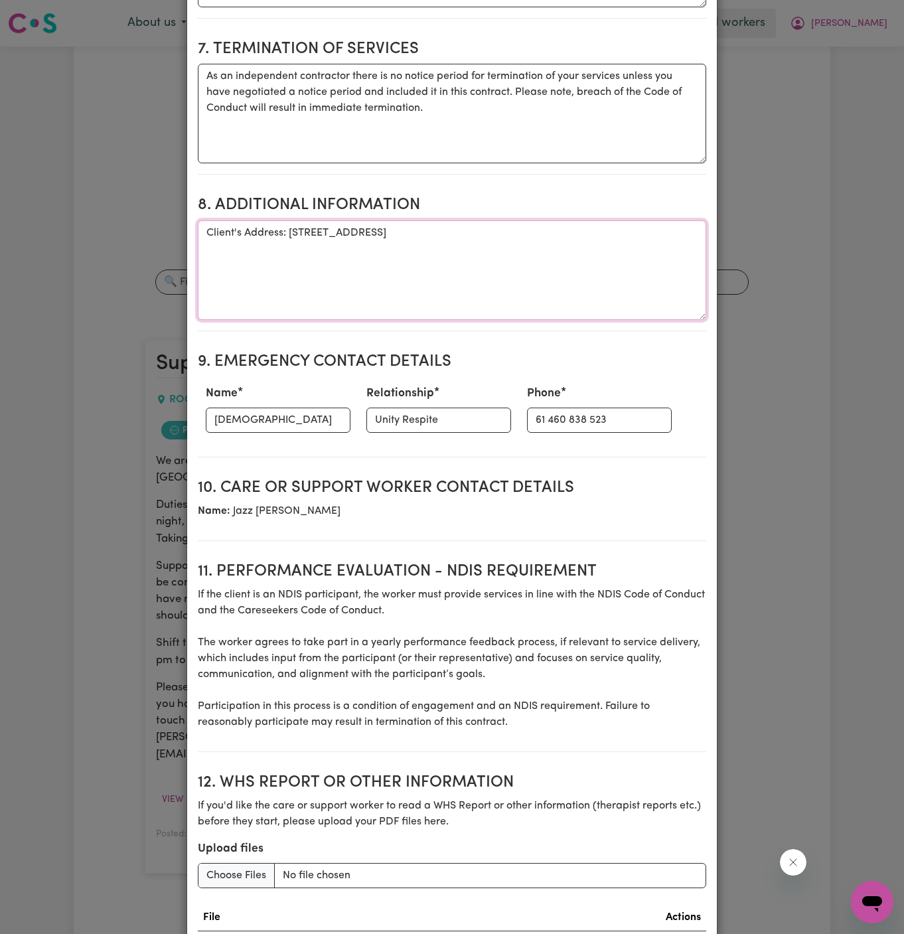
drag, startPoint x: 290, startPoint y: 225, endPoint x: 587, endPoint y: 231, distance: 296.9
click at [587, 231] on textarea "Client's Address: [STREET_ADDRESS]" at bounding box center [452, 270] width 509 height 100
drag, startPoint x: 589, startPoint y: 416, endPoint x: 489, endPoint y: 416, distance: 100.3
click at [519, 416] on div "Phone [PHONE_NUMBER]" at bounding box center [599, 409] width 161 height 58
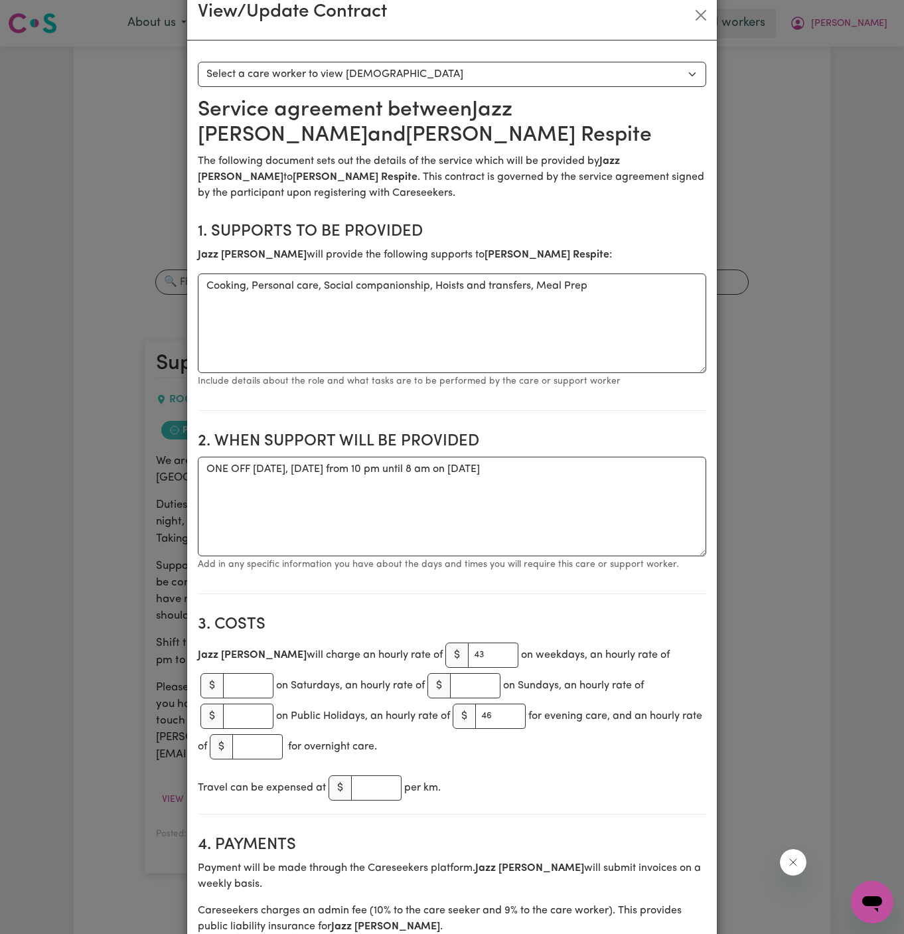
scroll to position [0, 0]
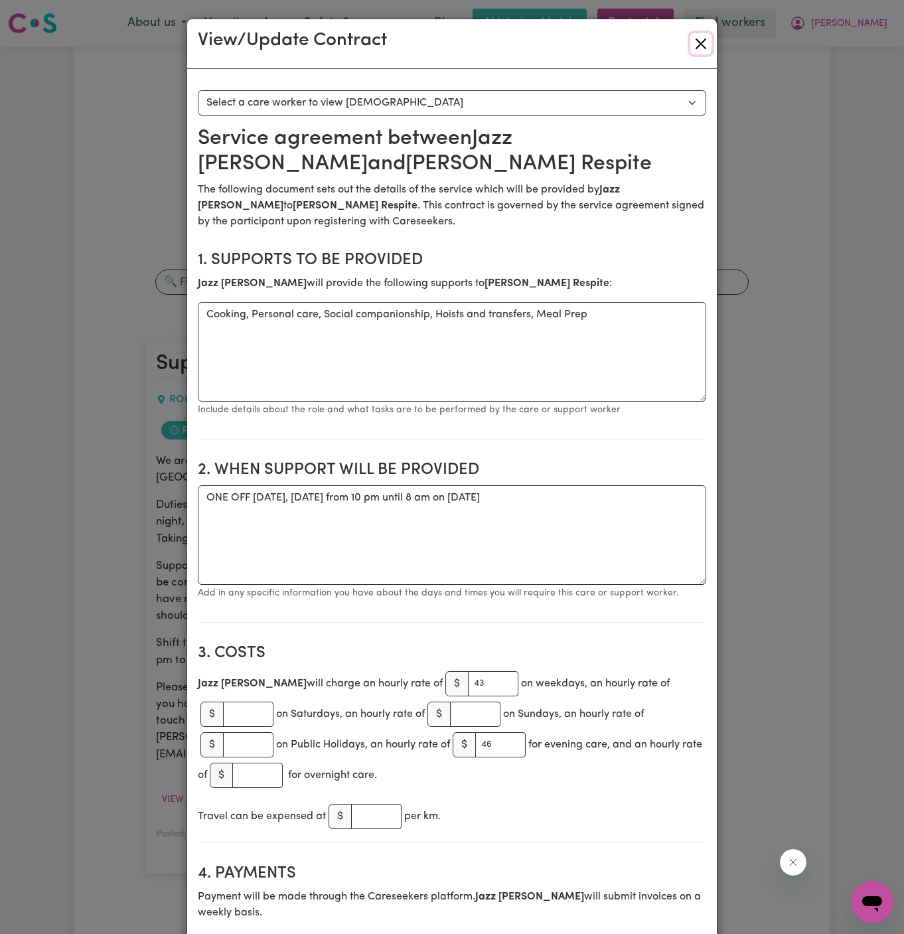
click at [701, 43] on button "Close" at bounding box center [701, 43] width 21 height 21
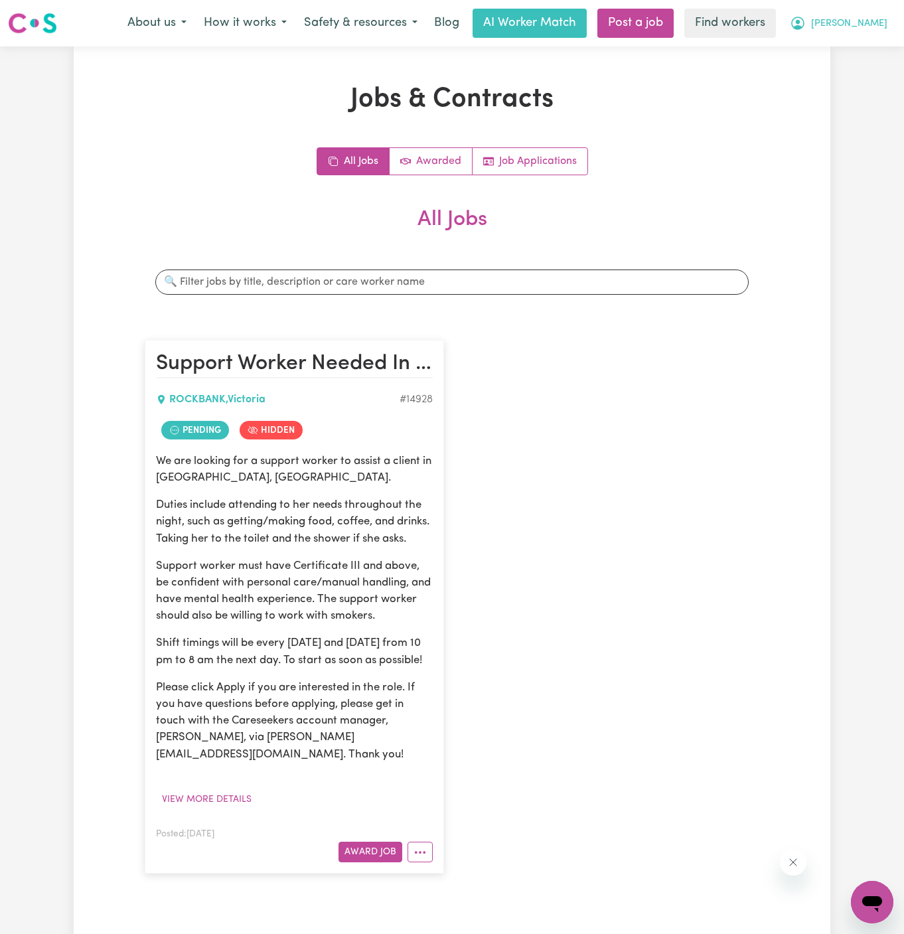
click at [882, 21] on span "[PERSON_NAME]" at bounding box center [849, 24] width 76 height 15
click at [870, 74] on link "Logout" at bounding box center [843, 76] width 105 height 25
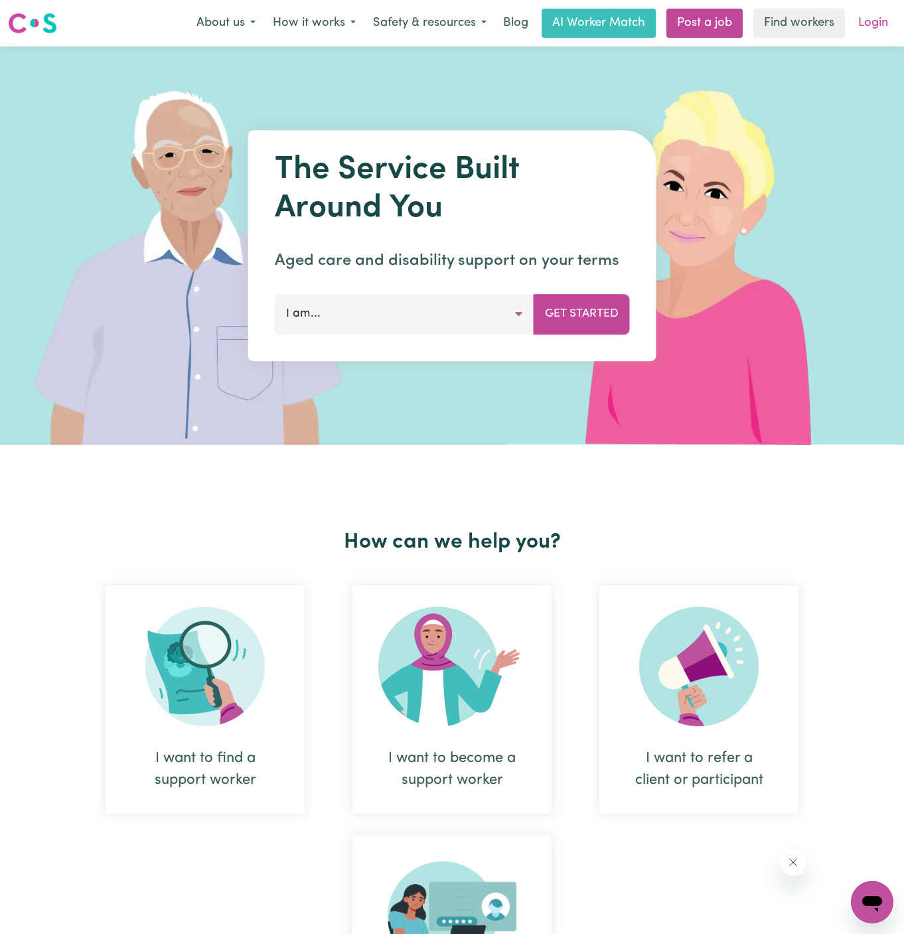
click at [882, 25] on link "Login" at bounding box center [874, 23] width 46 height 29
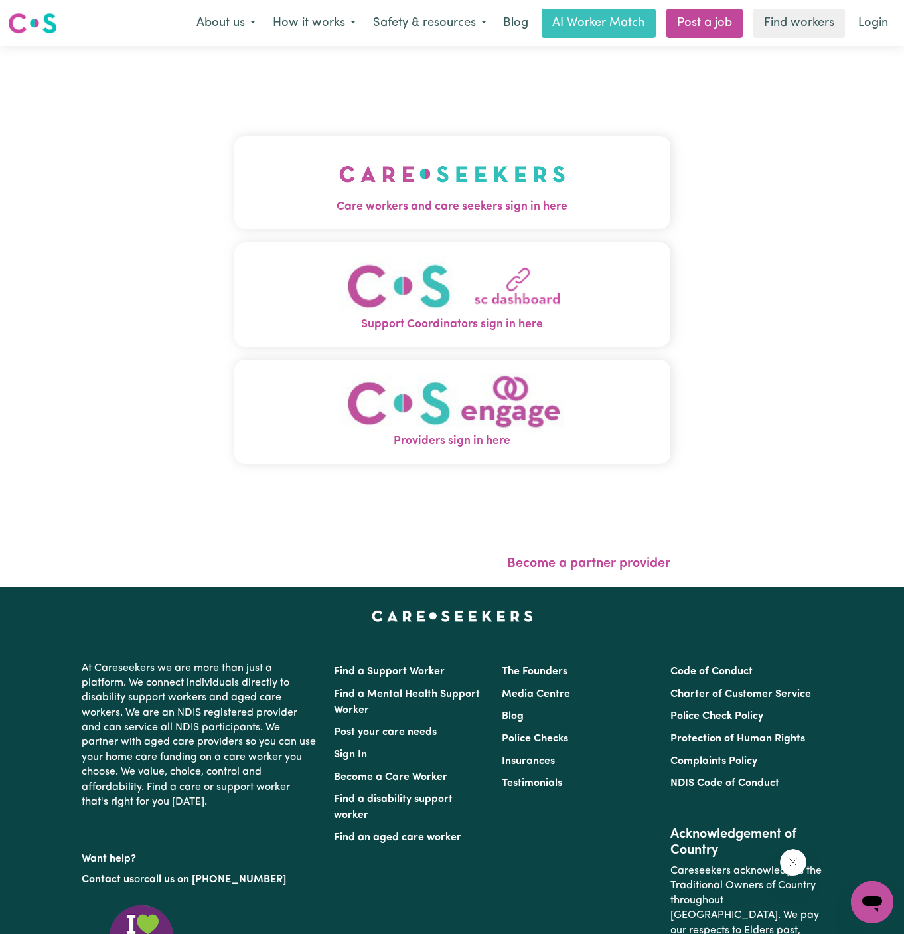
click at [364, 199] on span "Care workers and care seekers sign in here" at bounding box center [452, 207] width 436 height 17
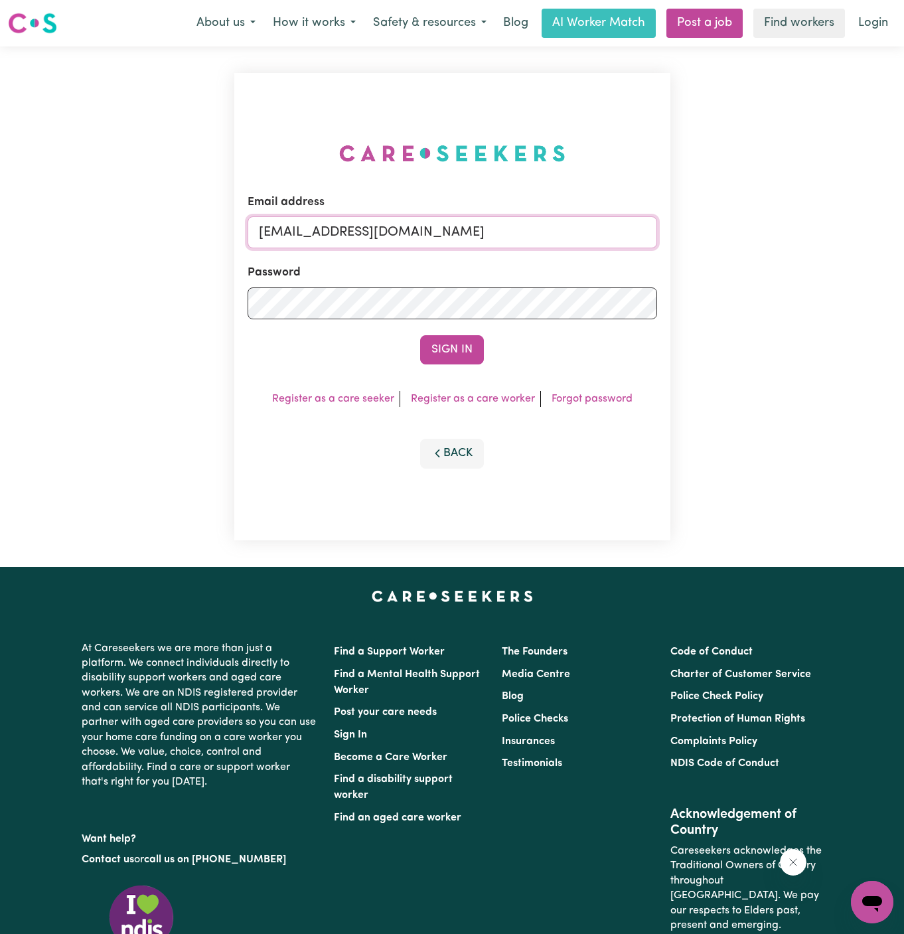
drag, startPoint x: 330, startPoint y: 234, endPoint x: 680, endPoint y: 236, distance: 349.9
click at [680, 236] on div "Email address [EMAIL_ADDRESS][DOMAIN_NAME] Password Sign In Register as a care …" at bounding box center [452, 306] width 904 height 521
type input "[EMAIL_ADDRESS][DOMAIN_NAME]"
click at [449, 345] on button "Sign In" at bounding box center [452, 349] width 64 height 29
